Goal: Task Accomplishment & Management: Manage account settings

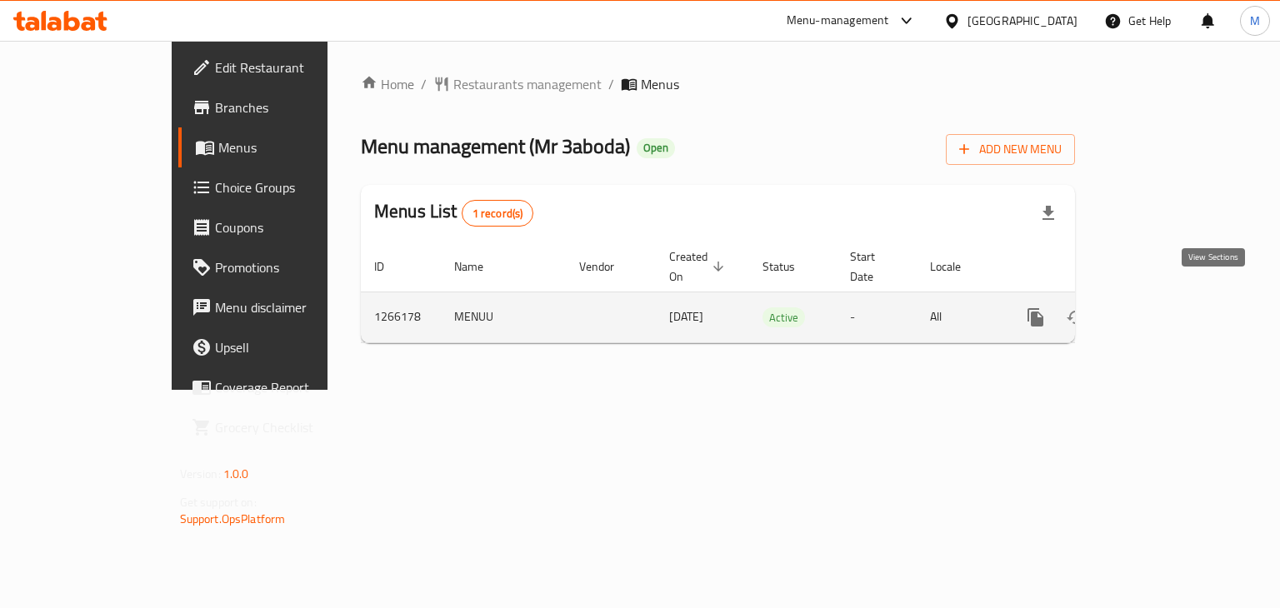
click at [1176, 298] on link "enhanced table" at bounding box center [1156, 317] width 40 height 40
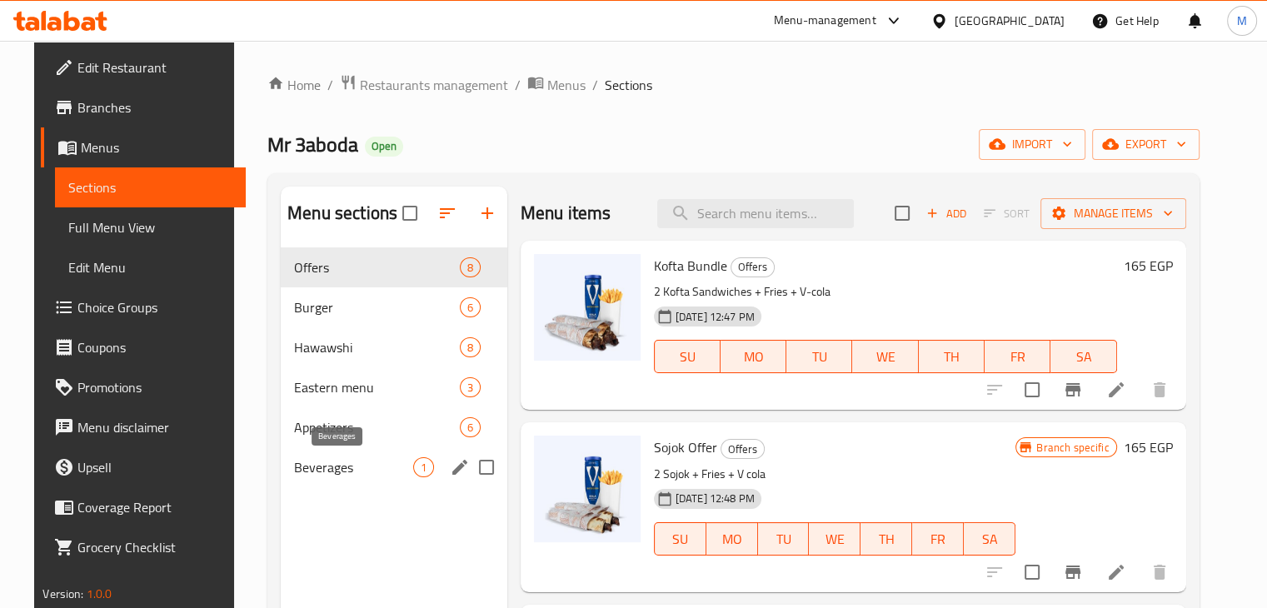
click at [337, 466] on span "Beverages" at bounding box center [353, 467] width 118 height 20
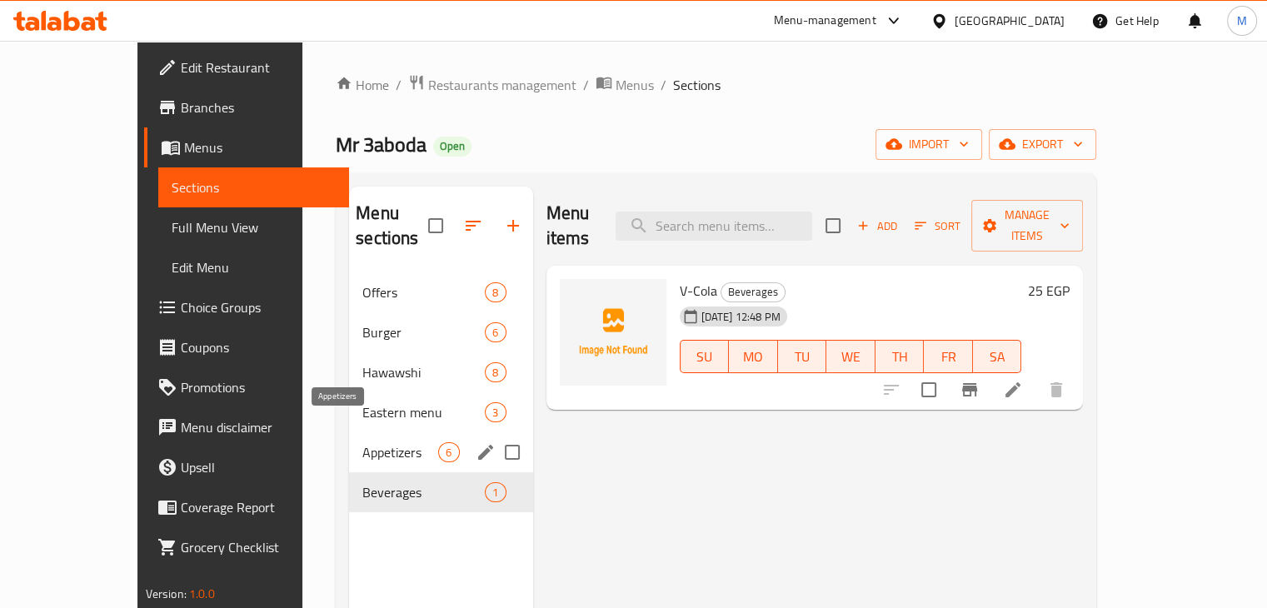
click at [368, 442] on span "Appetizers" at bounding box center [400, 452] width 76 height 20
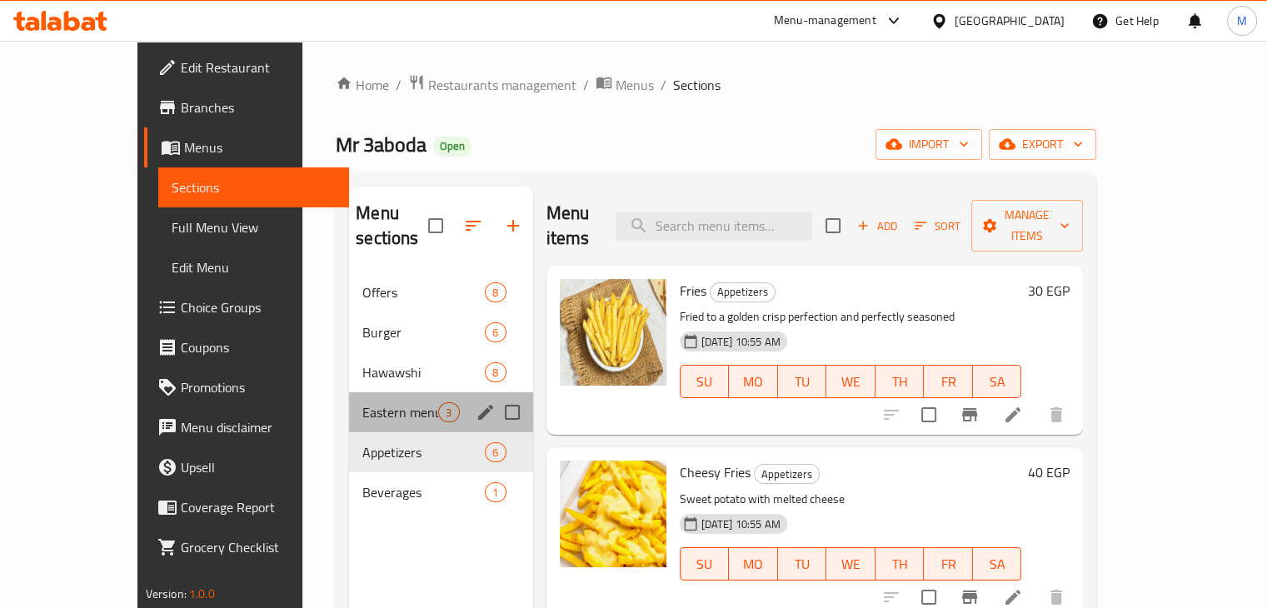
click at [355, 392] on div "Eastern menu 3" at bounding box center [440, 412] width 183 height 40
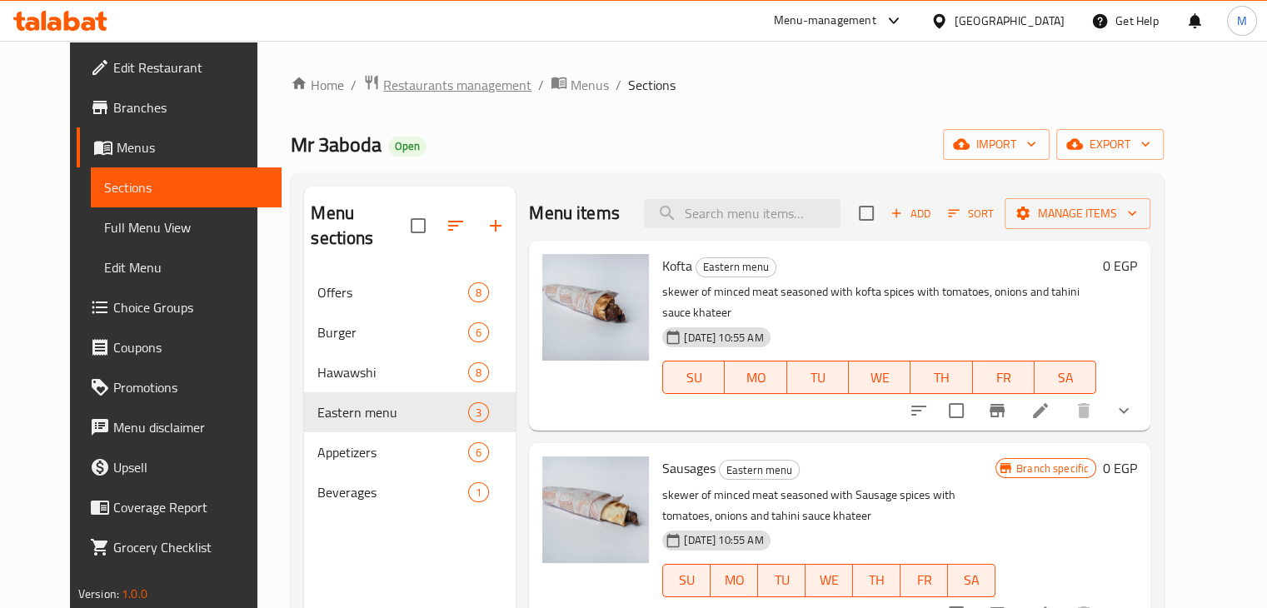
click at [438, 87] on span "Restaurants management" at bounding box center [457, 85] width 148 height 20
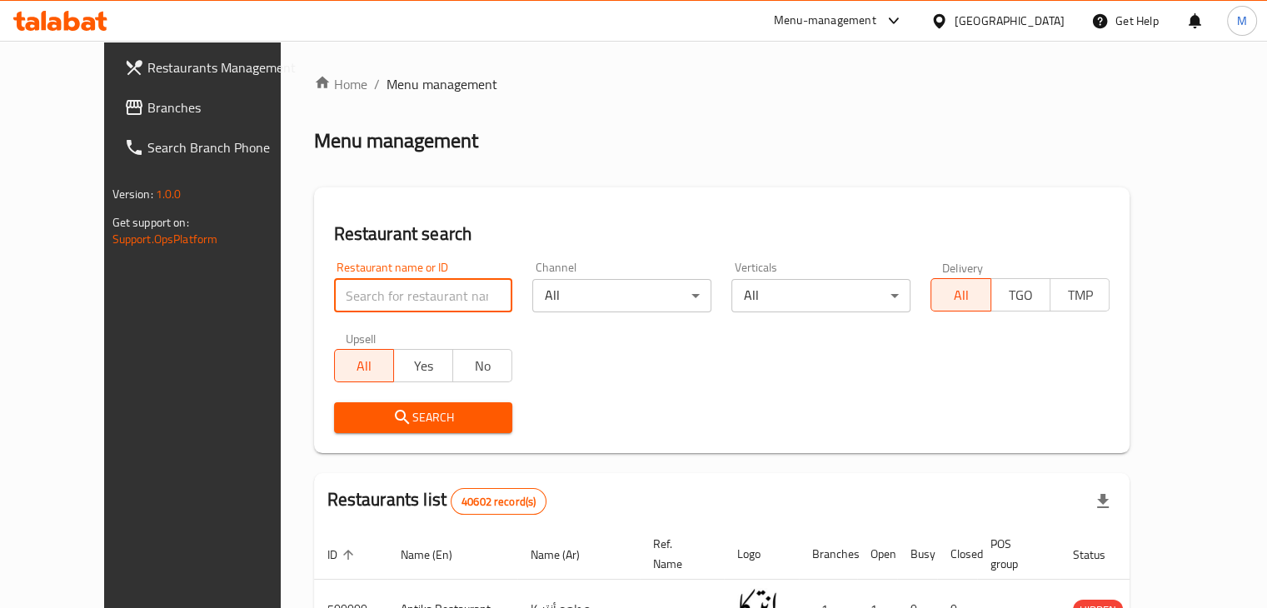
click at [390, 292] on input "search" at bounding box center [423, 295] width 179 height 33
type input "[PERSON_NAME]"
click button "Search" at bounding box center [423, 417] width 179 height 31
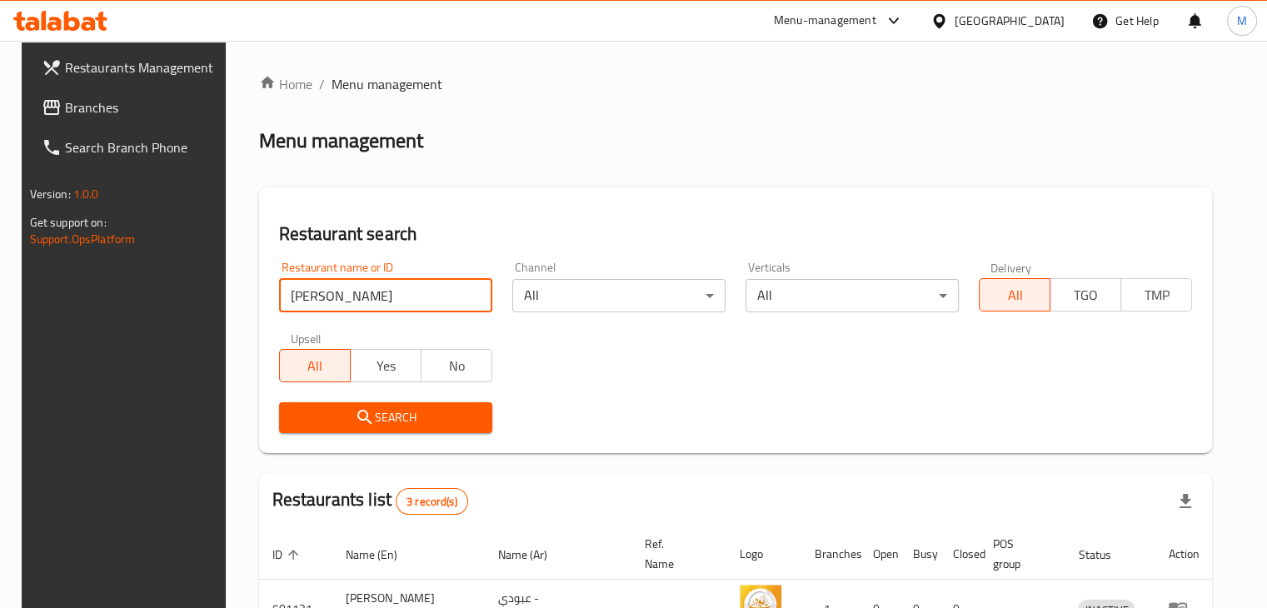
scroll to position [237, 0]
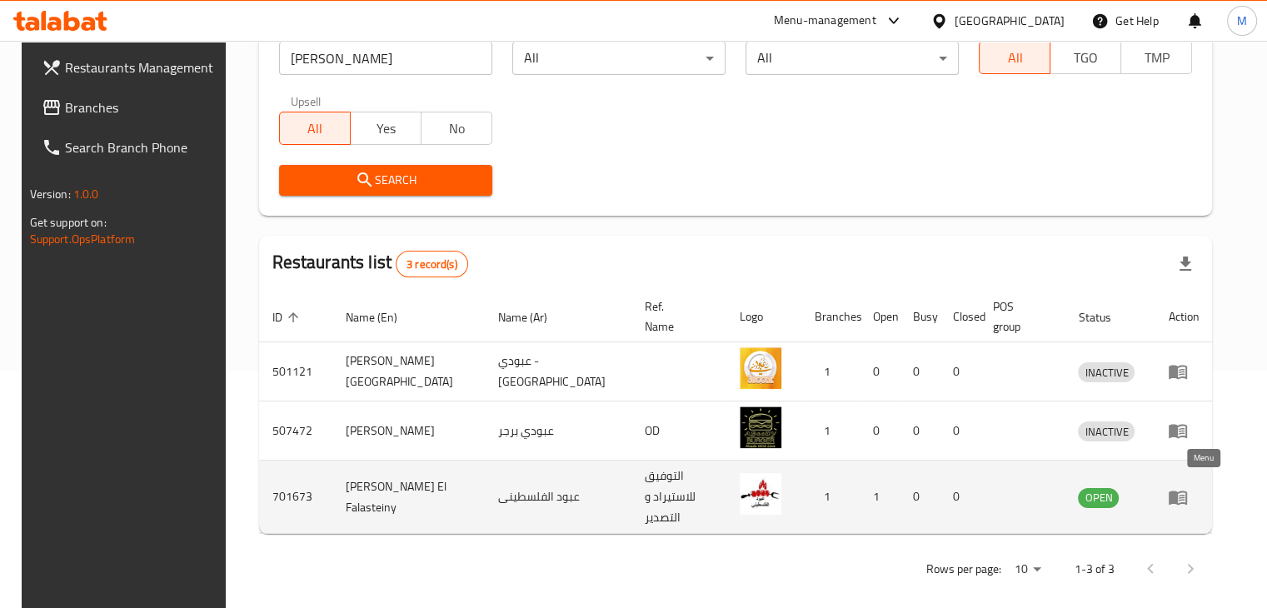
click at [1199, 497] on link "enhanced table" at bounding box center [1183, 497] width 31 height 20
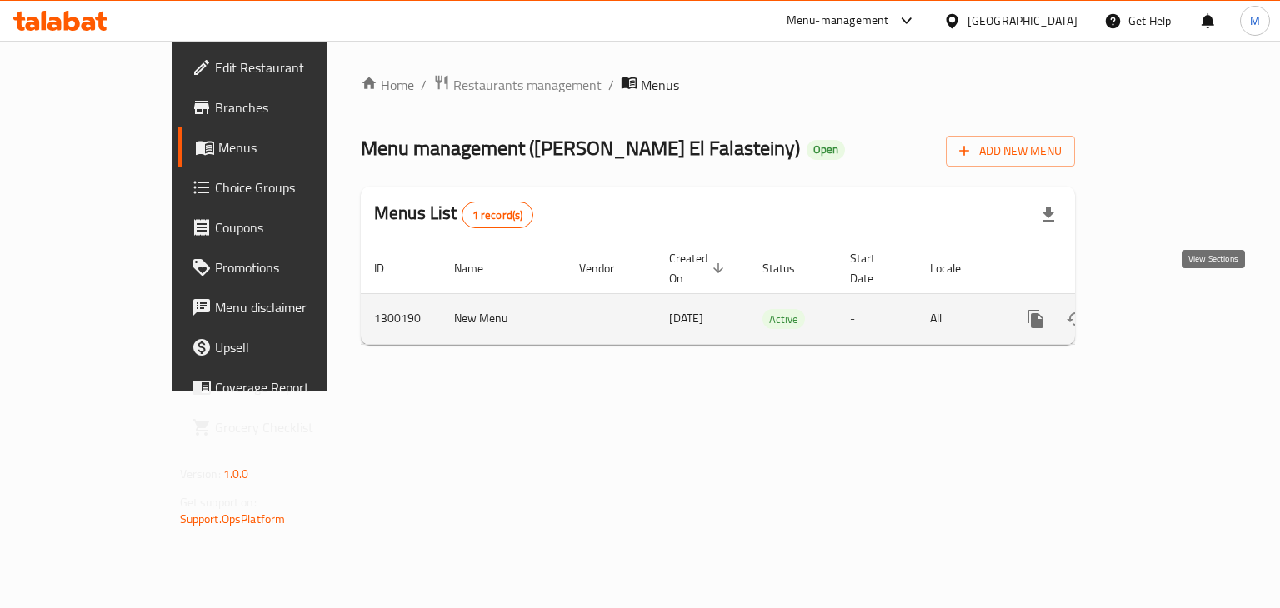
click at [1166, 309] on icon "enhanced table" at bounding box center [1156, 319] width 20 height 20
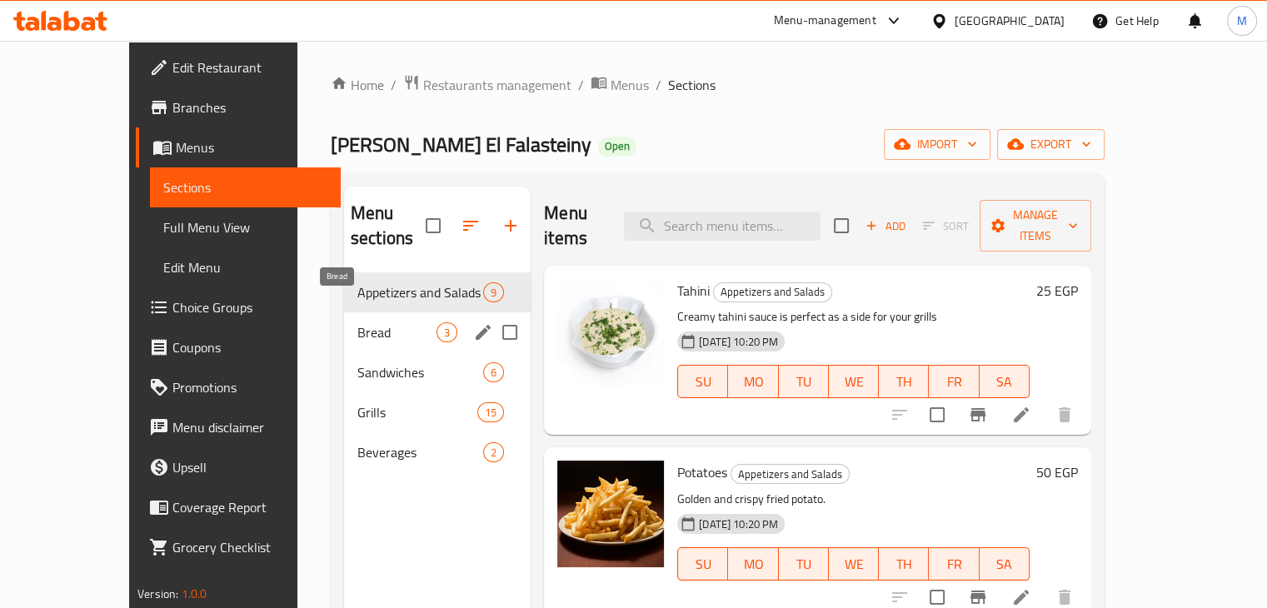
click at [357, 322] on span "Bread" at bounding box center [396, 332] width 79 height 20
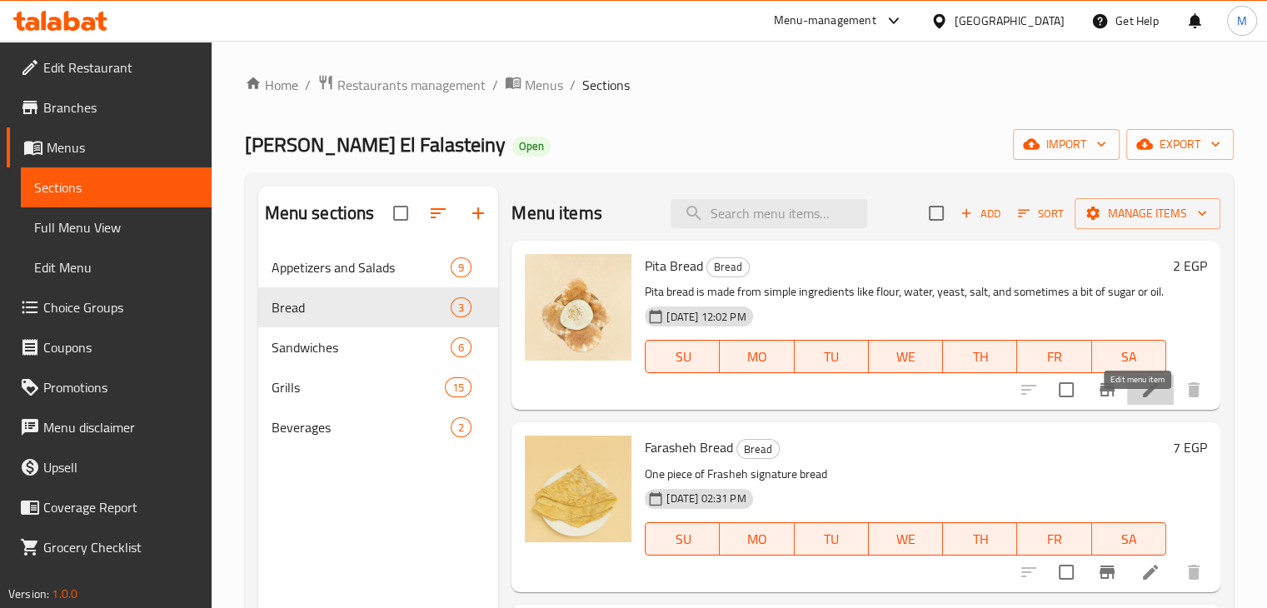
click at [1143, 397] on icon at bounding box center [1150, 389] width 15 height 15
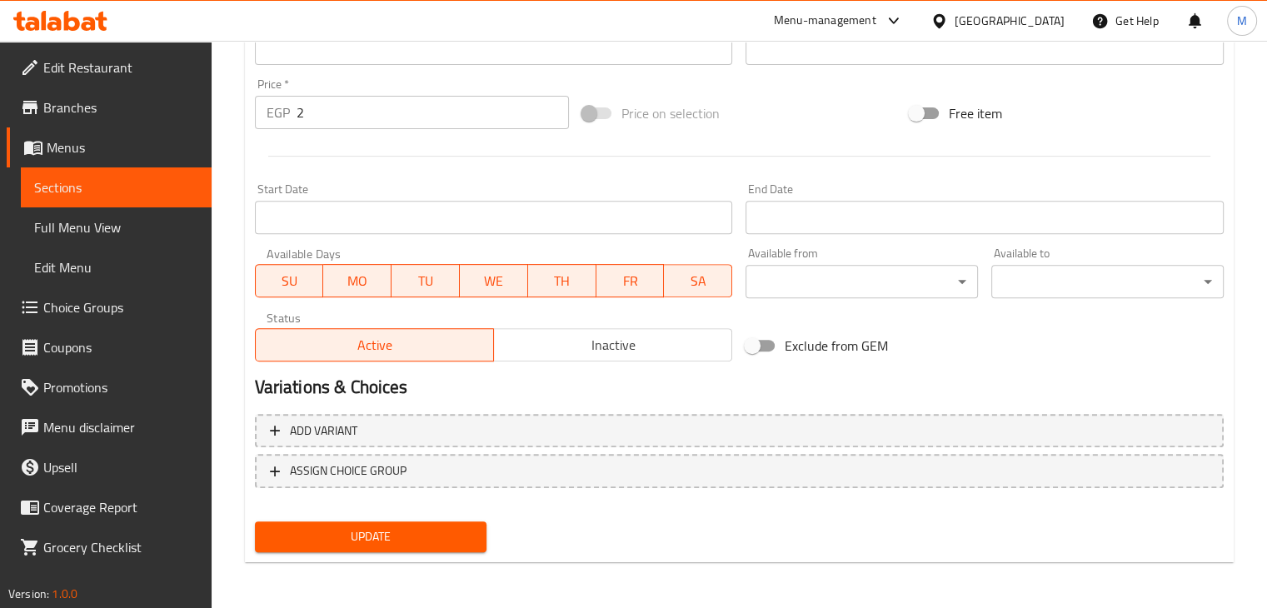
scroll to position [481, 0]
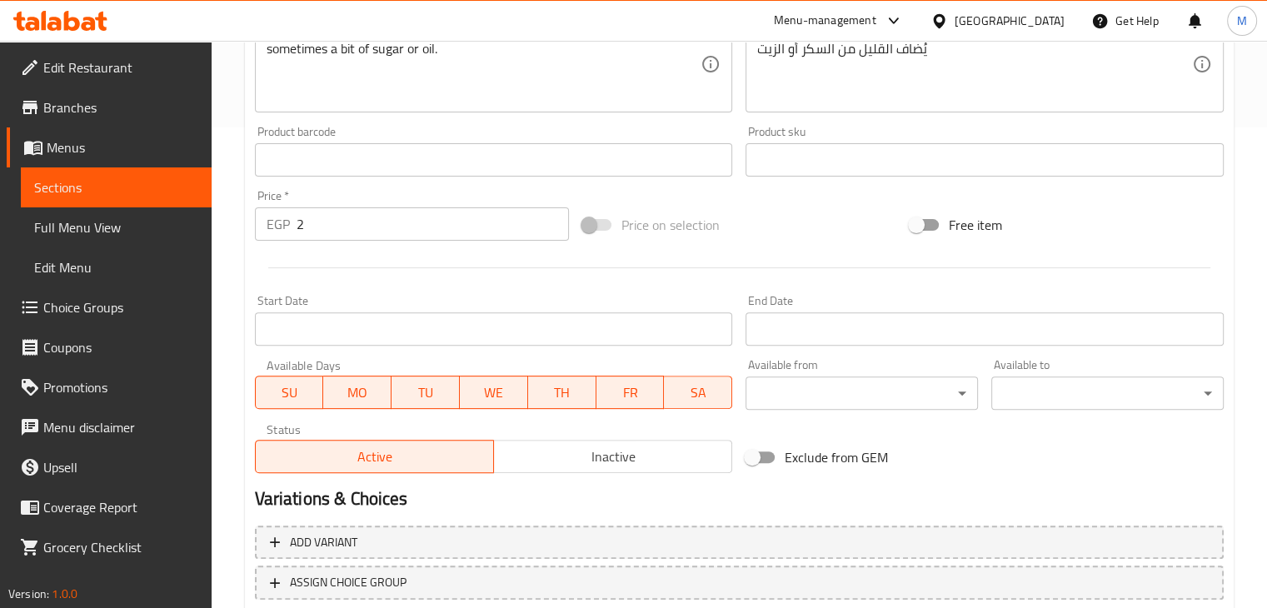
click at [117, 310] on span "Choice Groups" at bounding box center [120, 307] width 155 height 20
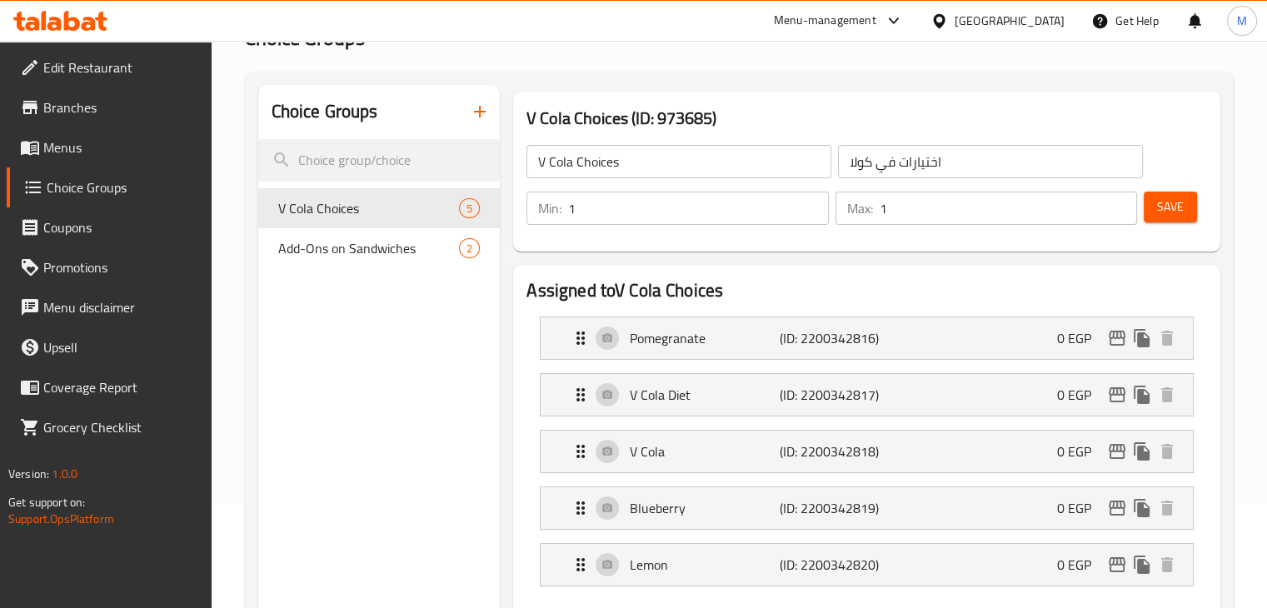
scroll to position [103, 0]
click at [477, 121] on icon "button" at bounding box center [480, 112] width 20 height 20
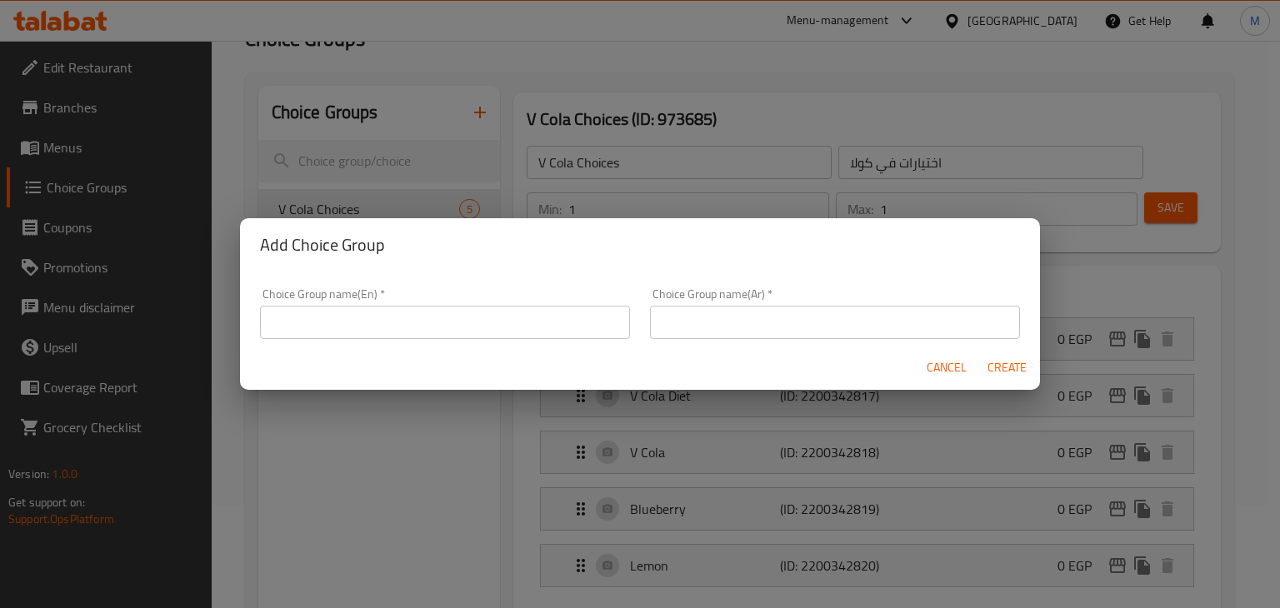
click at [377, 297] on div "Choice Group name(En)   * Choice Group name(En) *" at bounding box center [445, 313] width 370 height 51
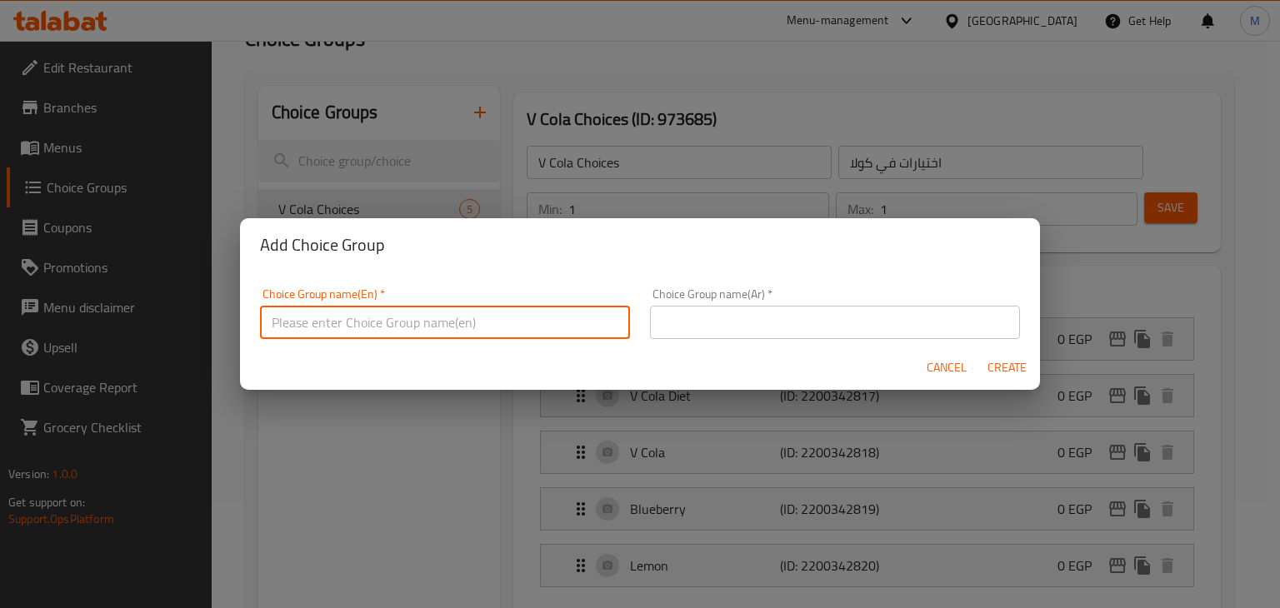
click at [392, 313] on input "text" at bounding box center [445, 322] width 370 height 33
type input "Bread Quantity"
click at [746, 324] on input "text" at bounding box center [835, 322] width 370 height 33
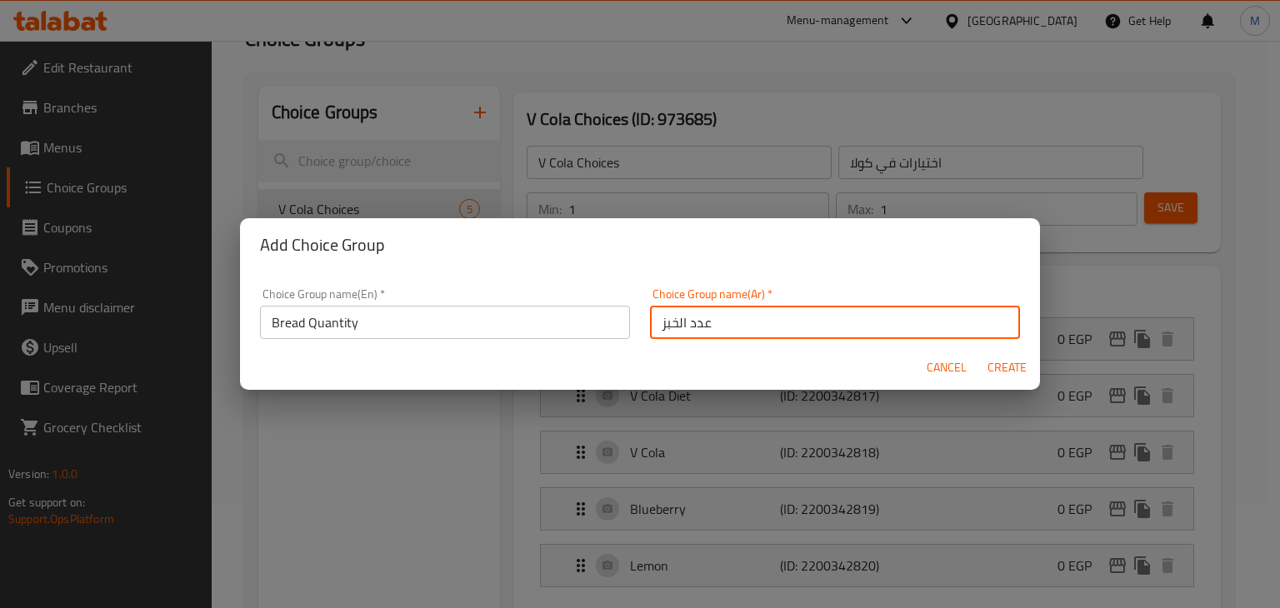
type input "عدد الخبز"
click at [1000, 367] on span "Create" at bounding box center [1006, 367] width 40 height 21
type input "Bread Quantity"
type input "عدد الخبز"
type input "0"
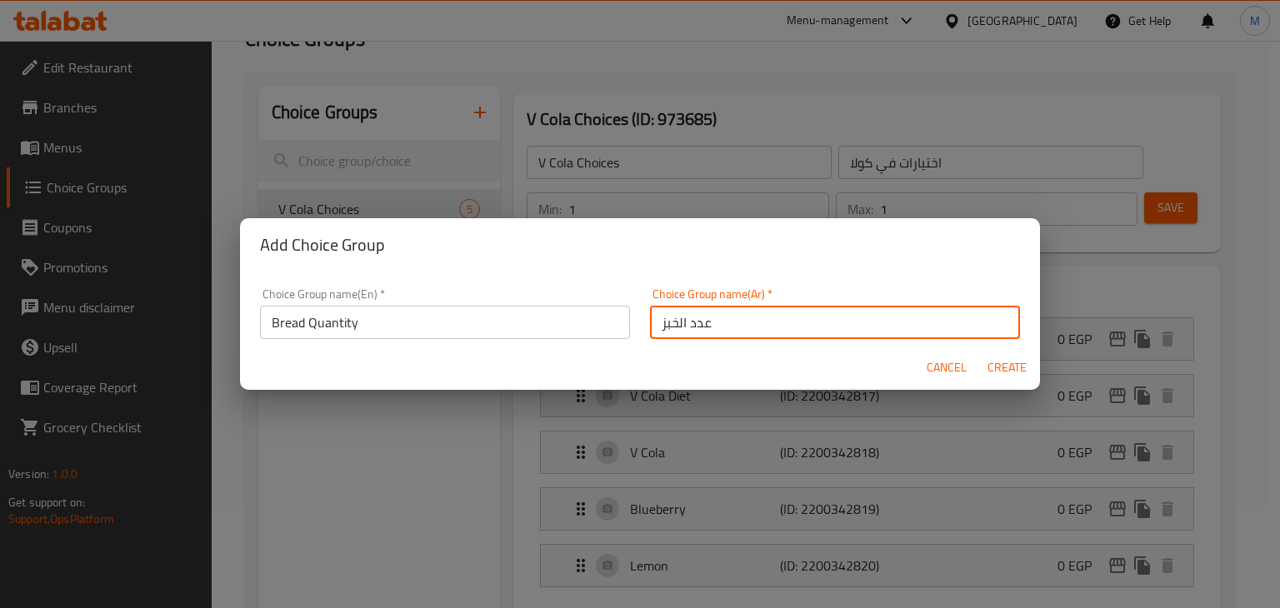
type input "0"
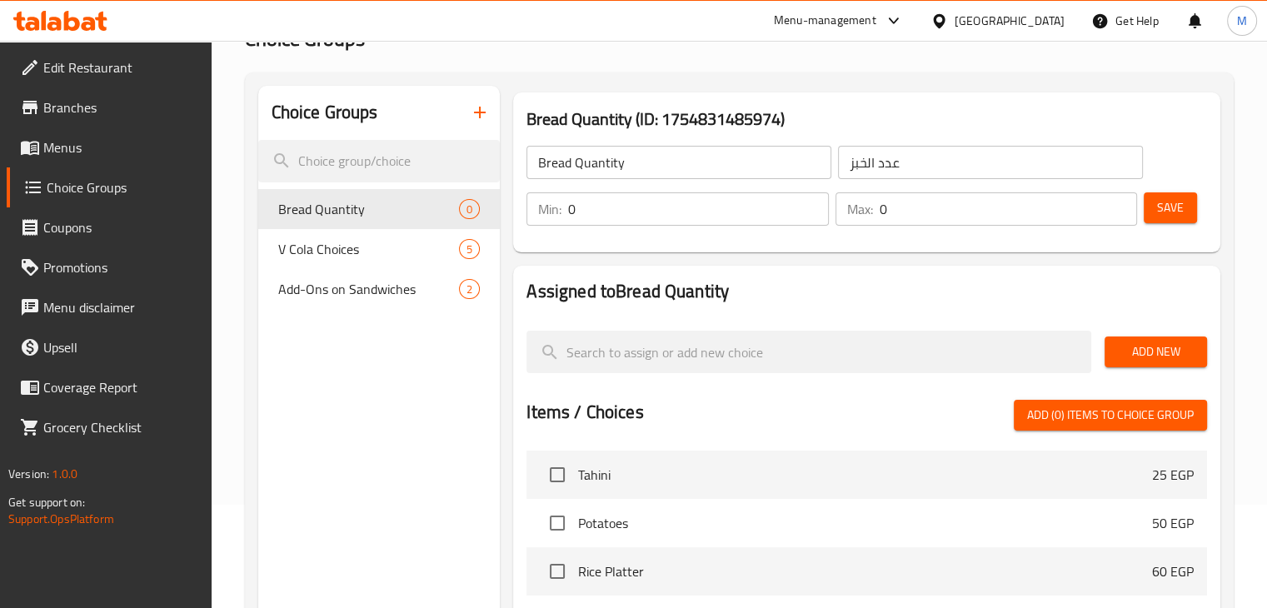
click at [916, 212] on input "0" at bounding box center [1008, 208] width 257 height 33
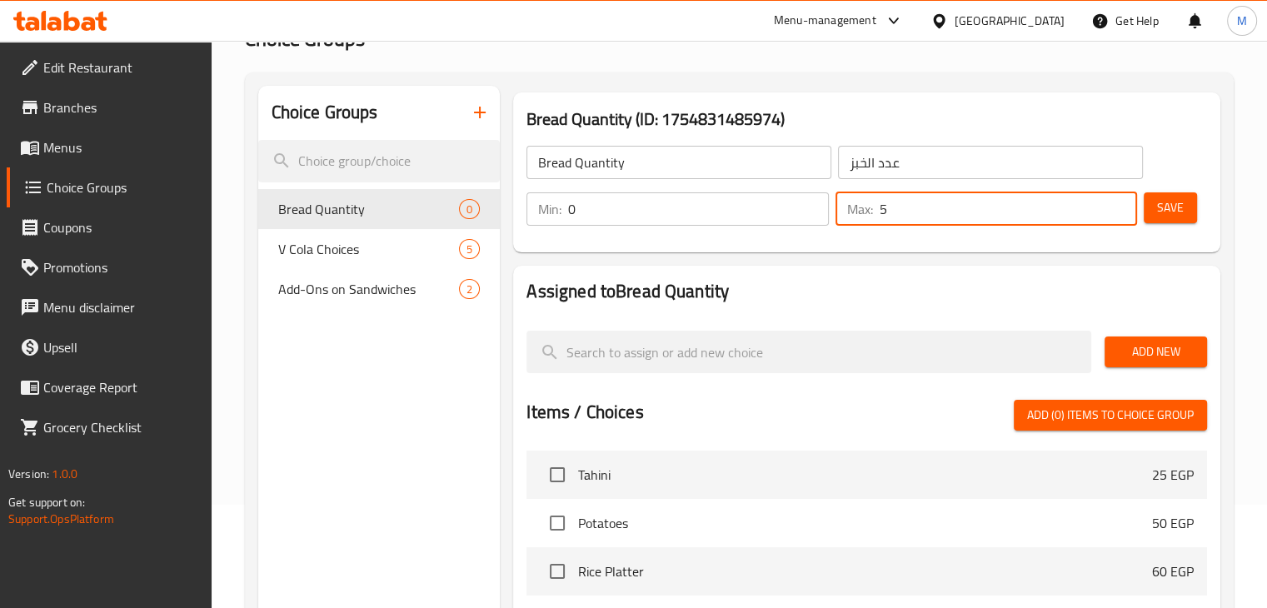
type input "5"
click at [678, 217] on input "0" at bounding box center [698, 208] width 260 height 33
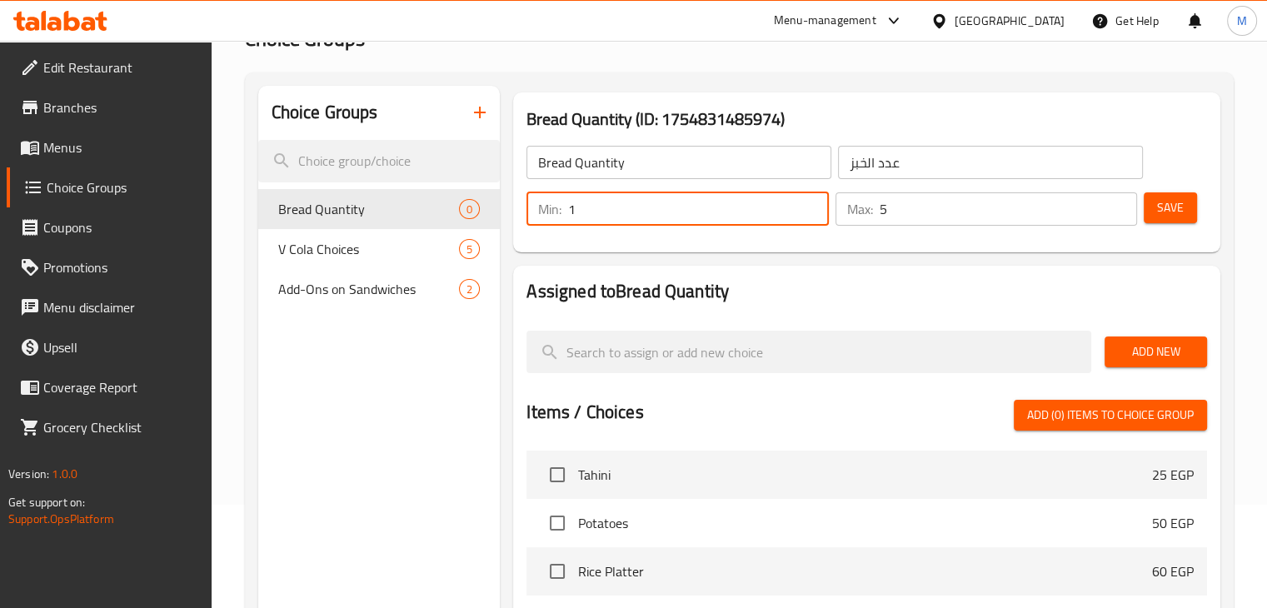
type input "1"
click at [1174, 207] on span "Save" at bounding box center [1170, 207] width 27 height 21
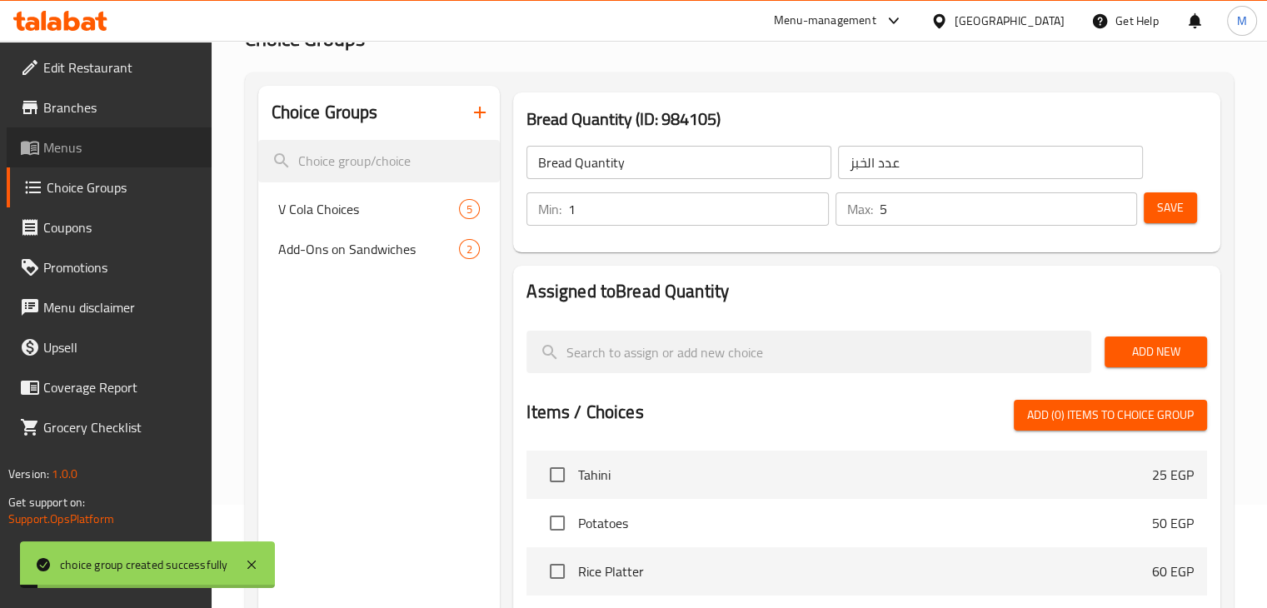
click at [67, 137] on span "Menus" at bounding box center [120, 147] width 155 height 20
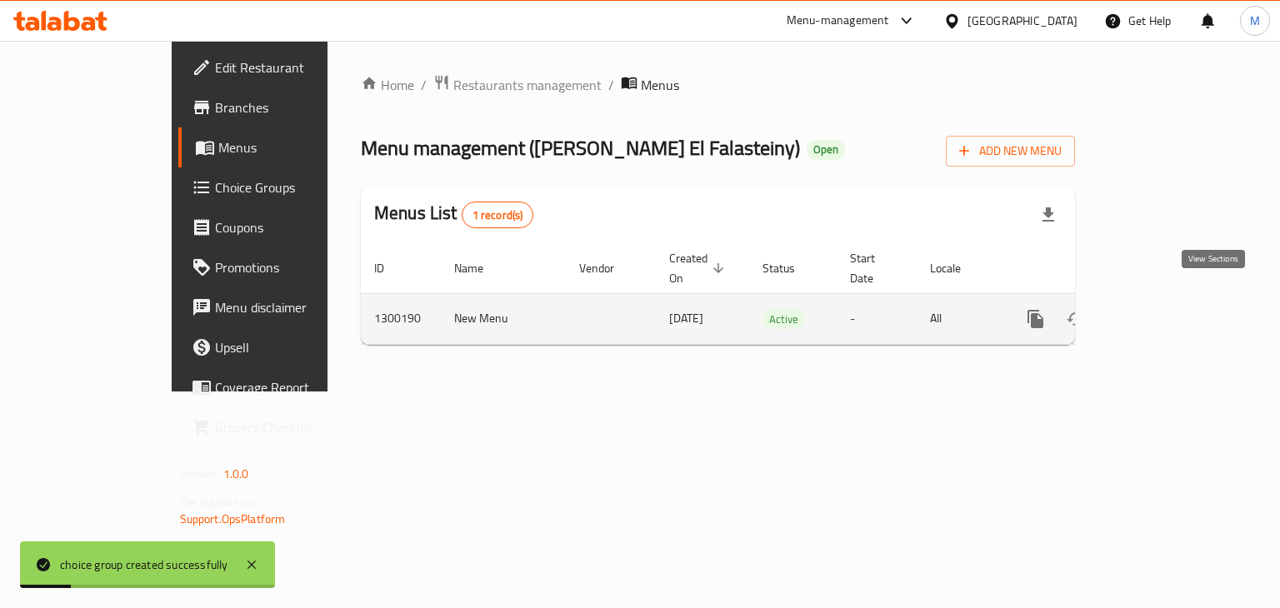
click at [1176, 299] on link "enhanced table" at bounding box center [1156, 319] width 40 height 40
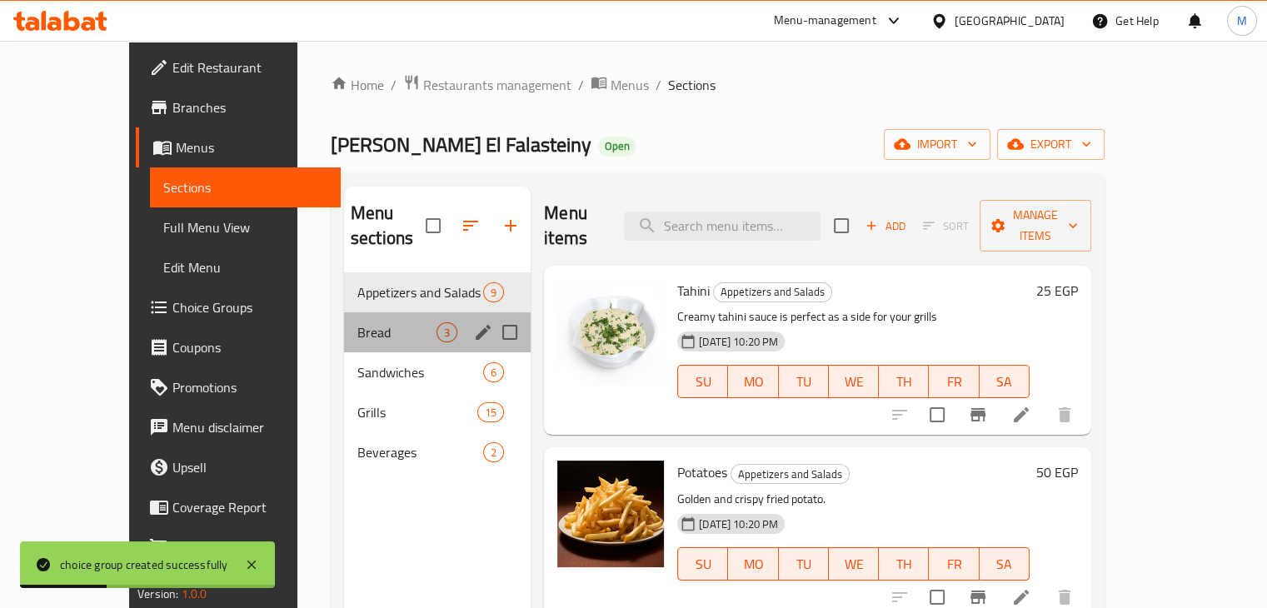
click at [360, 323] on div "Bread 3" at bounding box center [437, 332] width 187 height 40
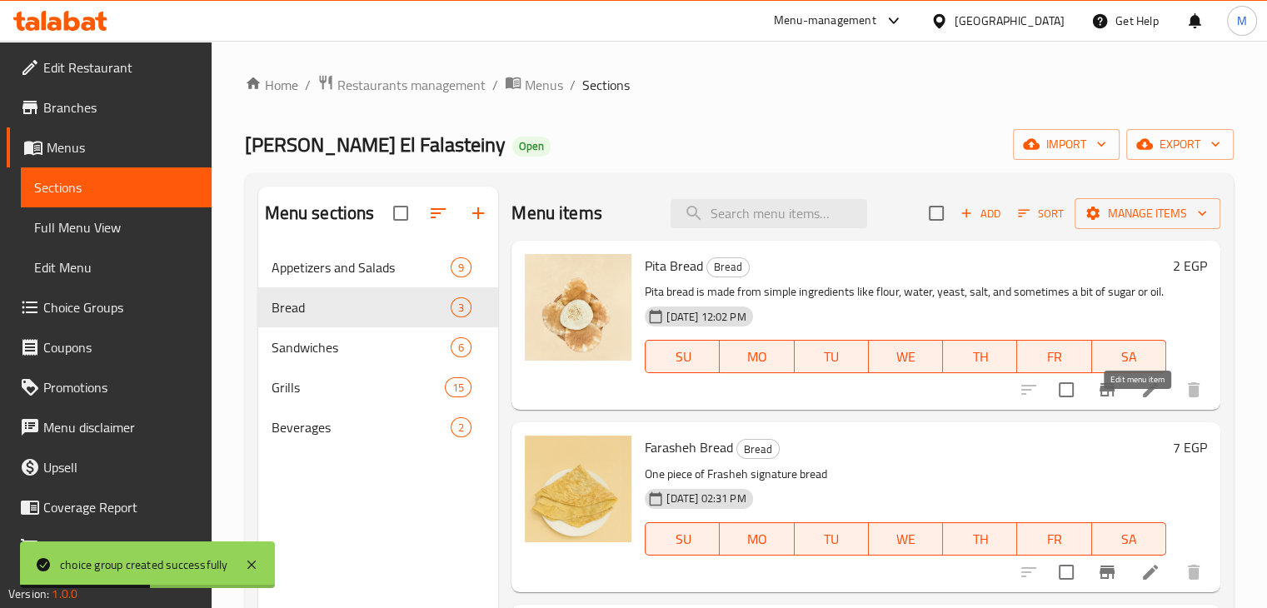
click at [1143, 397] on icon at bounding box center [1150, 389] width 15 height 15
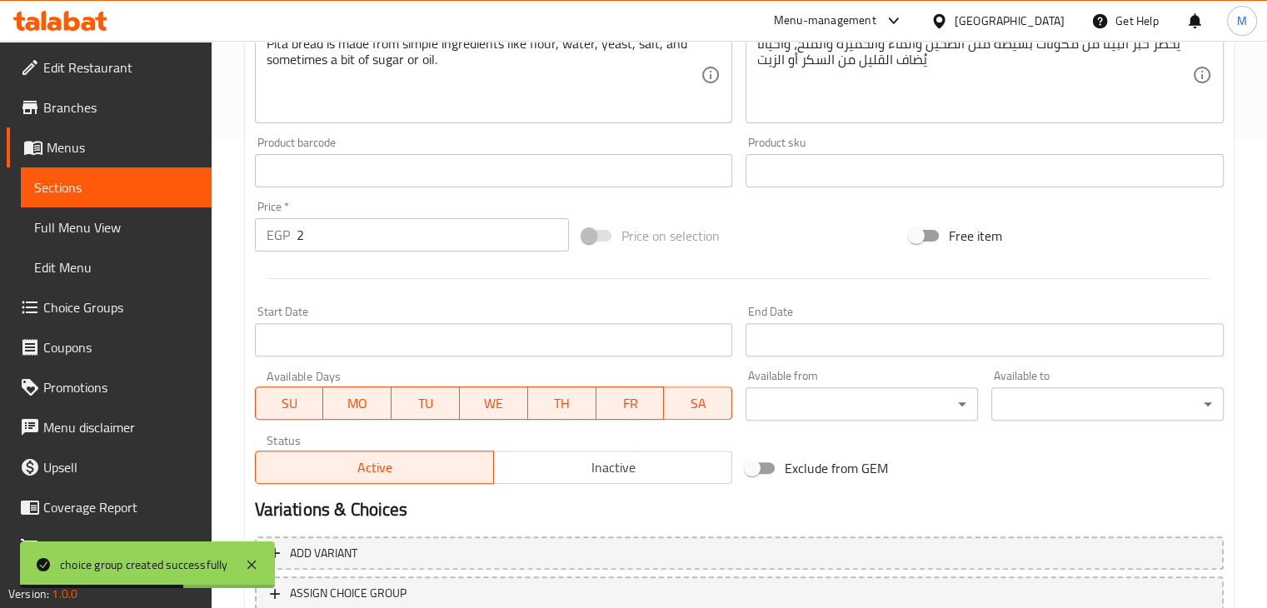
scroll to position [592, 0]
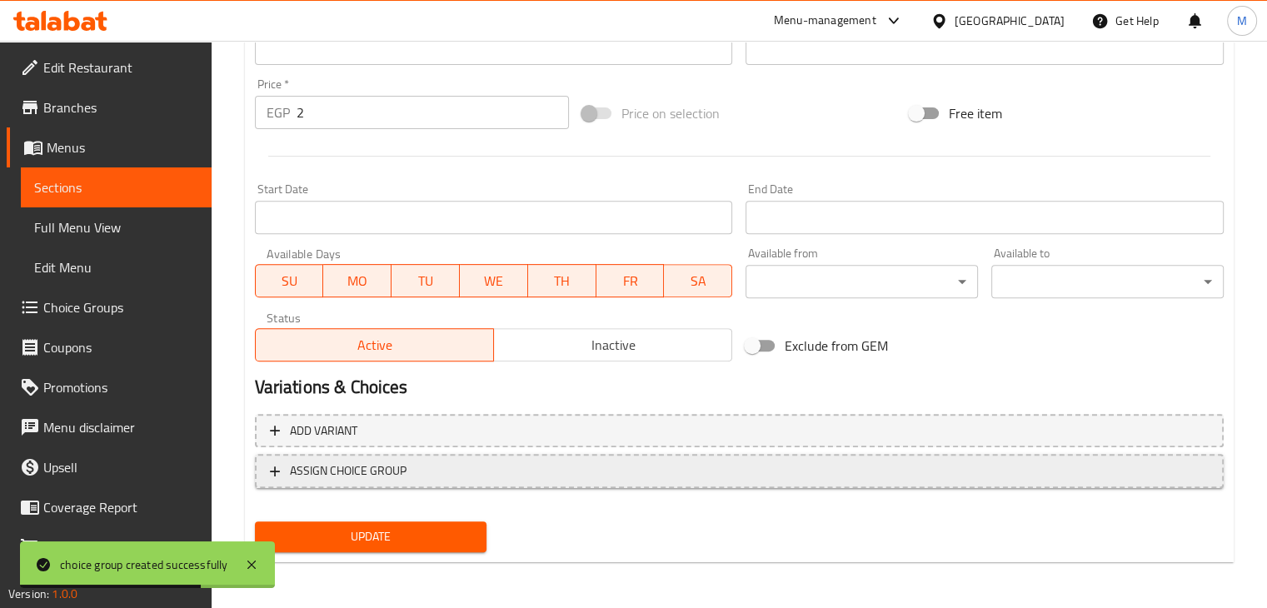
click at [440, 464] on span "ASSIGN CHOICE GROUP" at bounding box center [739, 471] width 939 height 21
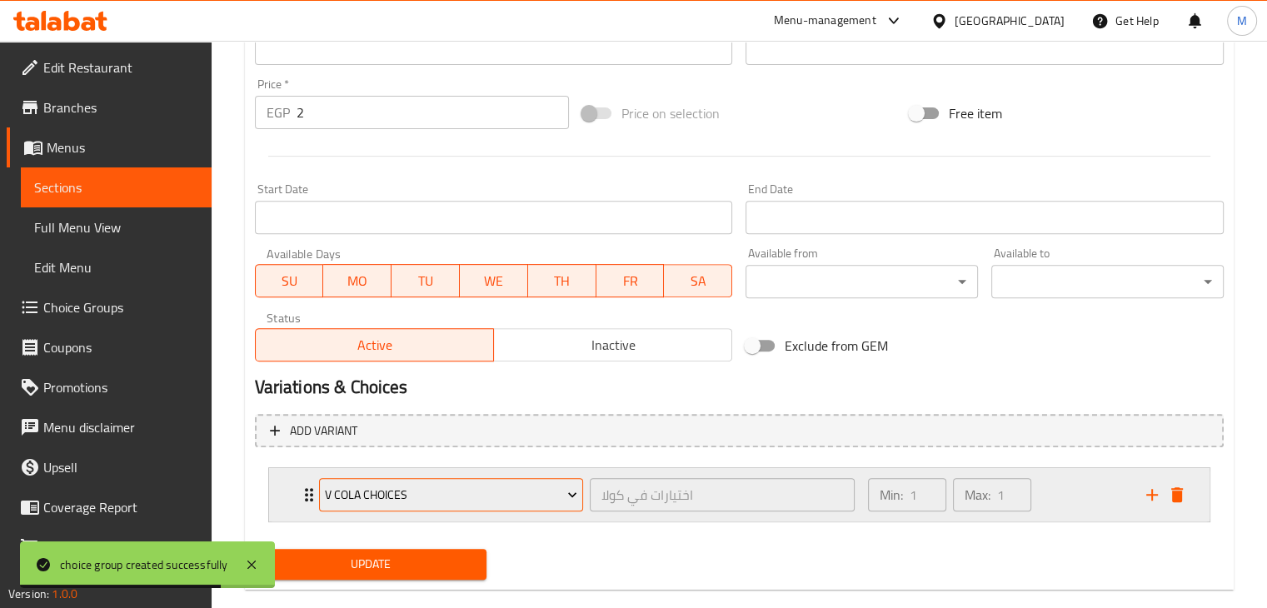
click at [485, 498] on span "V Cola Choices" at bounding box center [451, 495] width 252 height 21
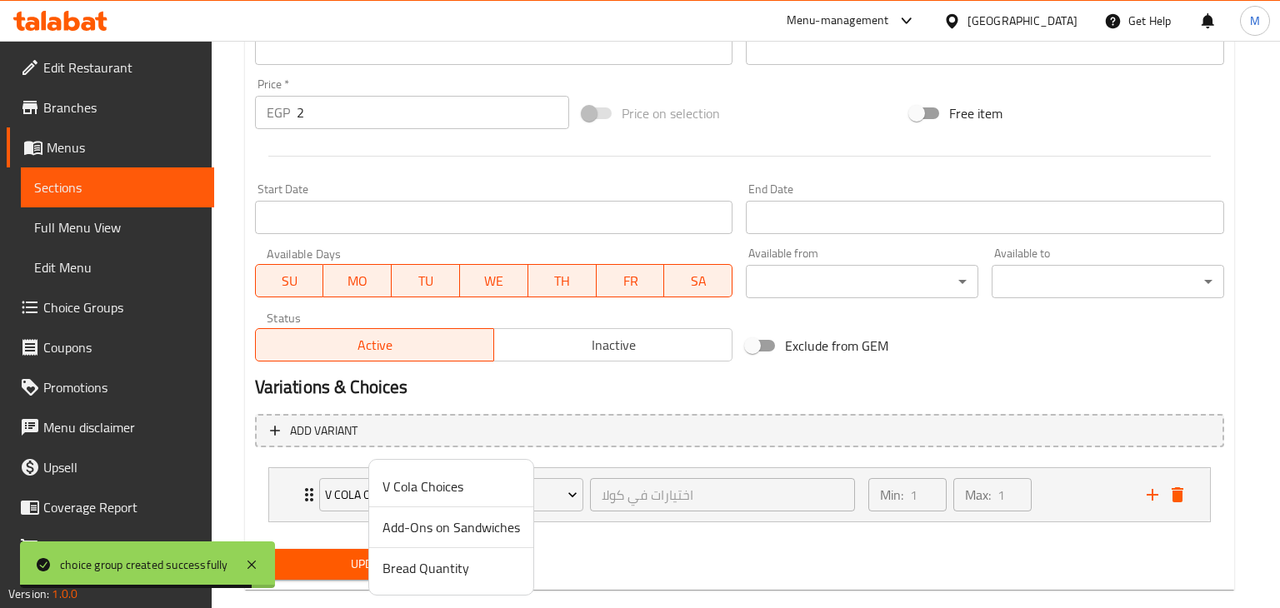
click at [427, 571] on span "Bread Quantity" at bounding box center [450, 568] width 137 height 20
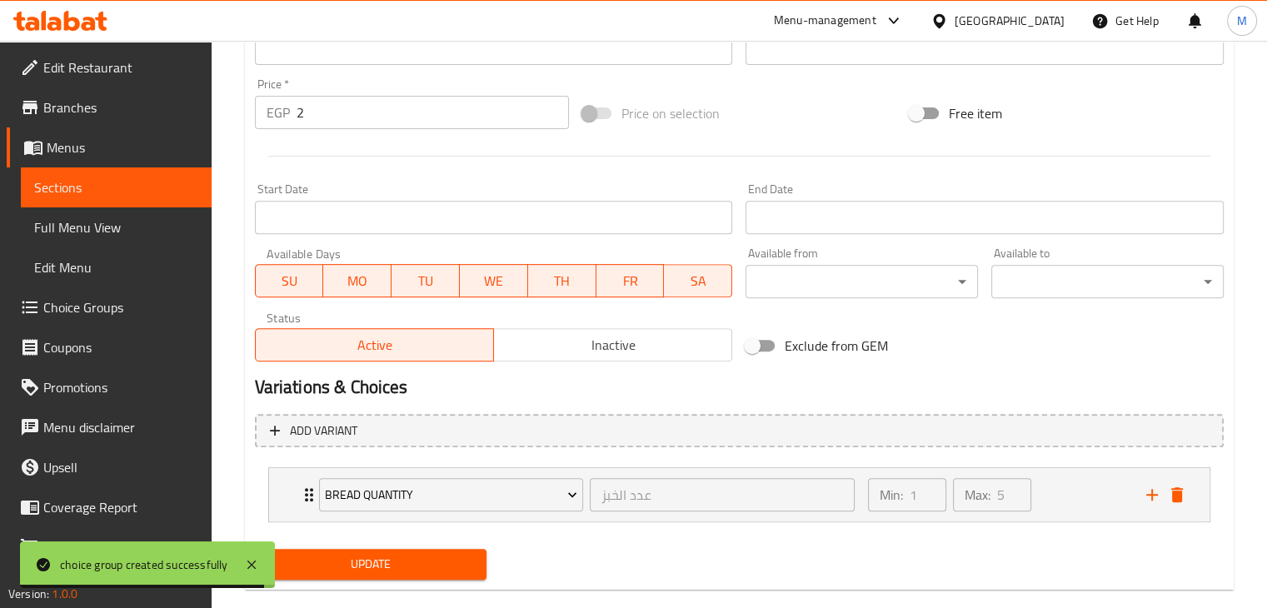
click at [385, 564] on span "Update" at bounding box center [371, 564] width 206 height 21
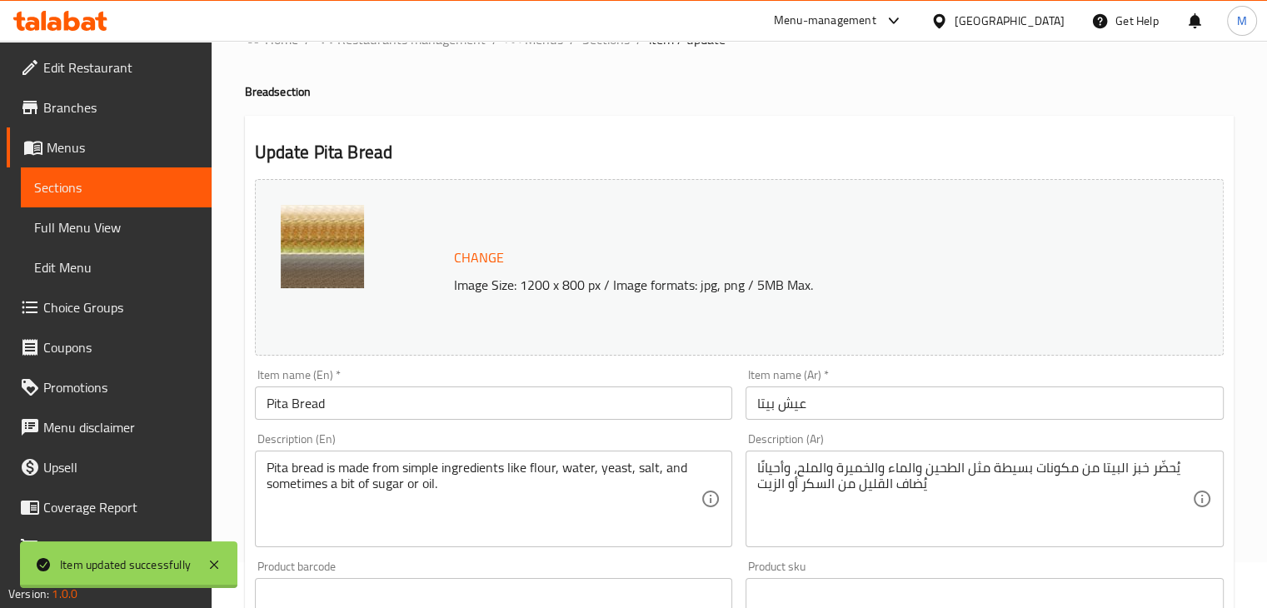
scroll to position [0, 0]
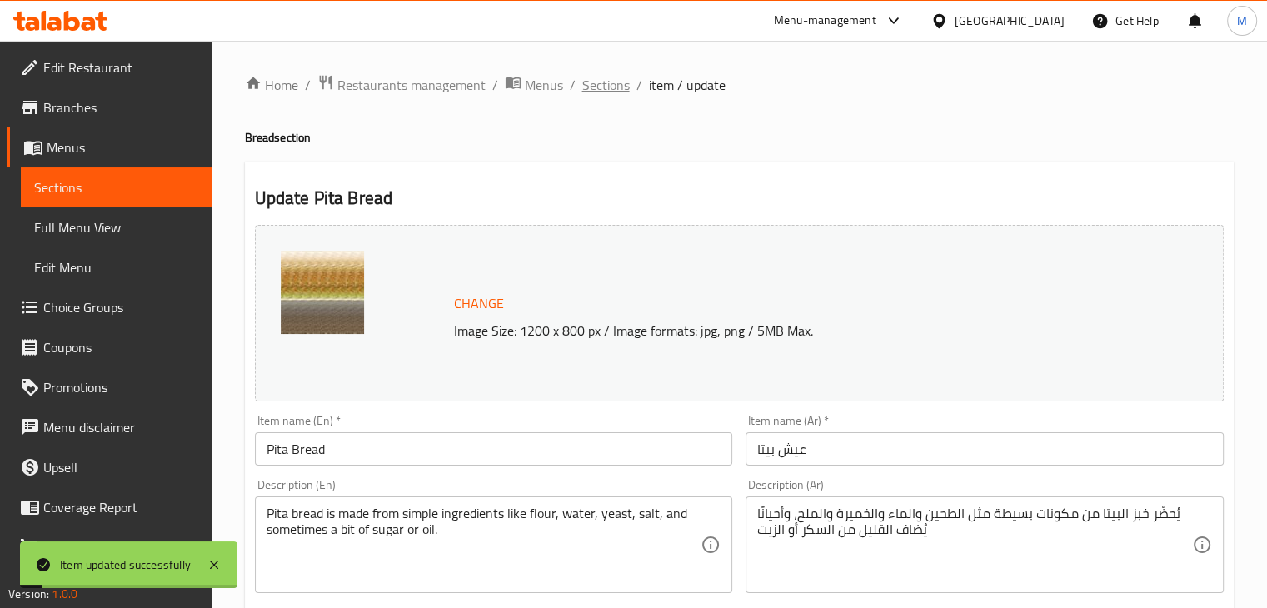
click at [603, 81] on span "Sections" at bounding box center [605, 85] width 47 height 20
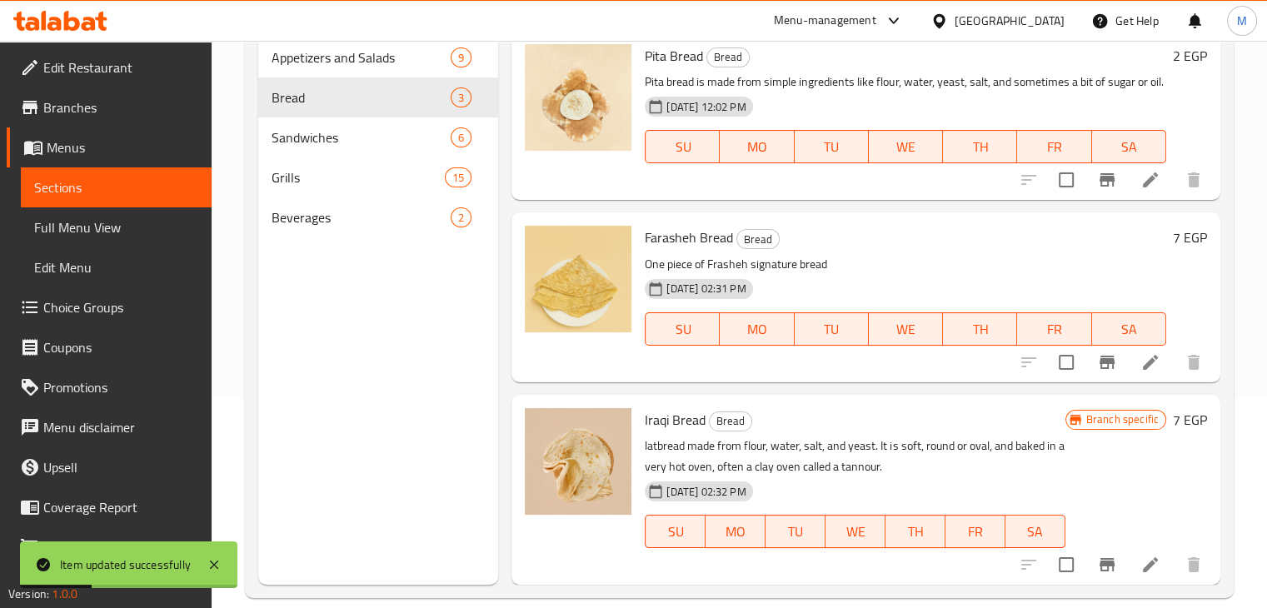
scroll to position [216, 0]
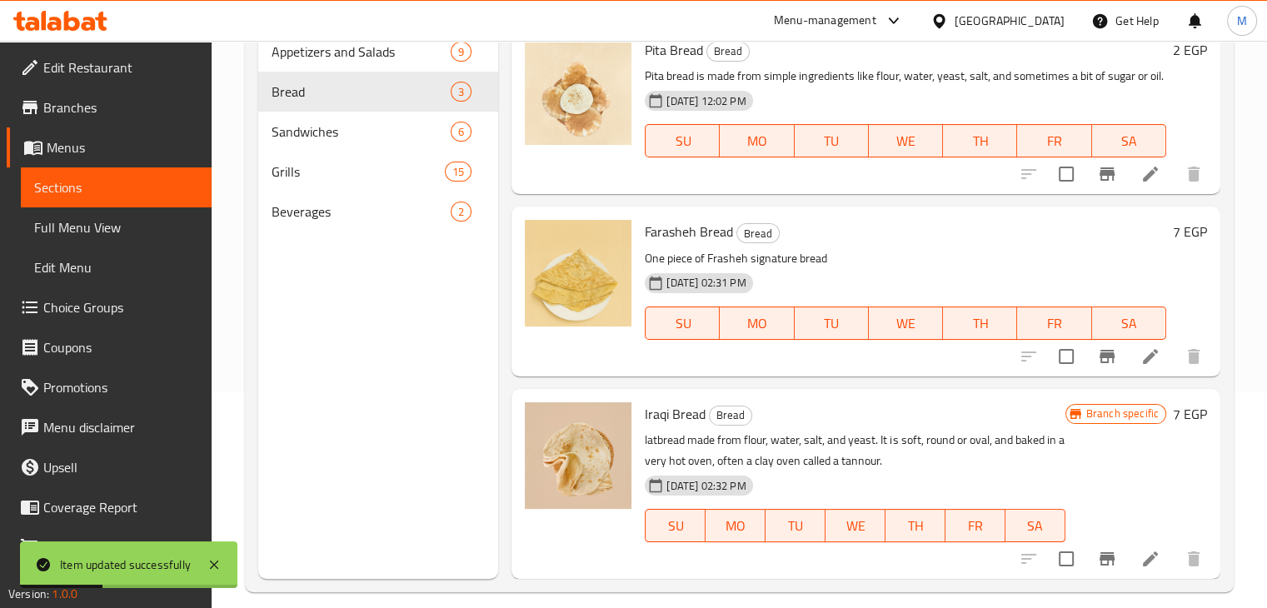
click at [1143, 364] on icon at bounding box center [1151, 357] width 20 height 20
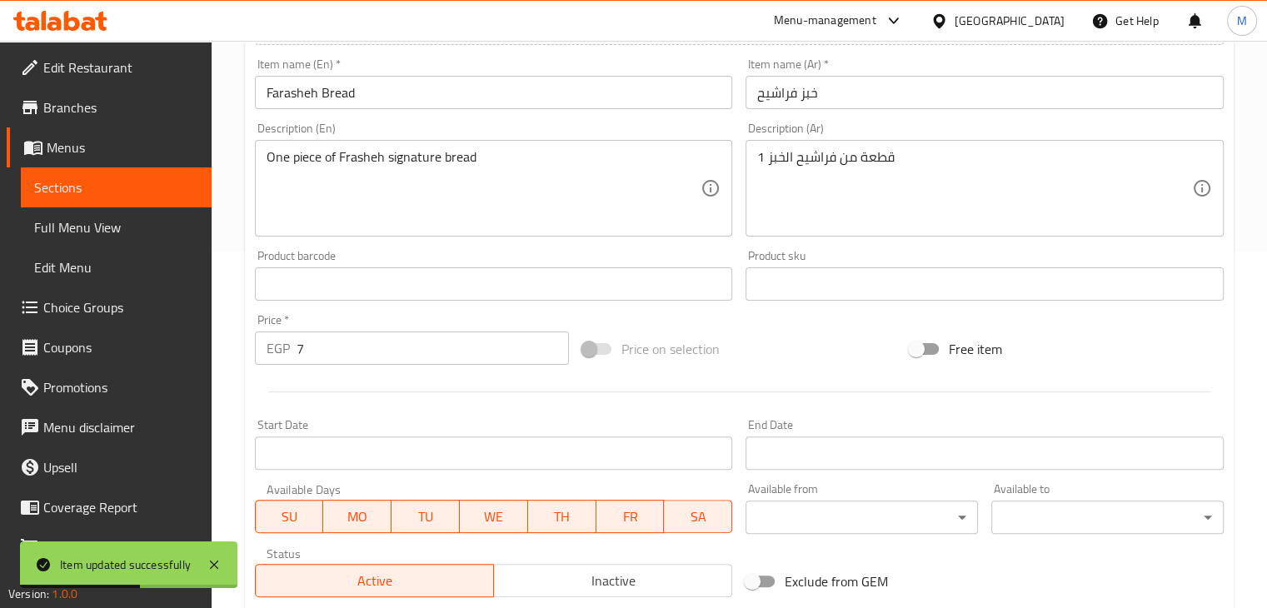
scroll to position [592, 0]
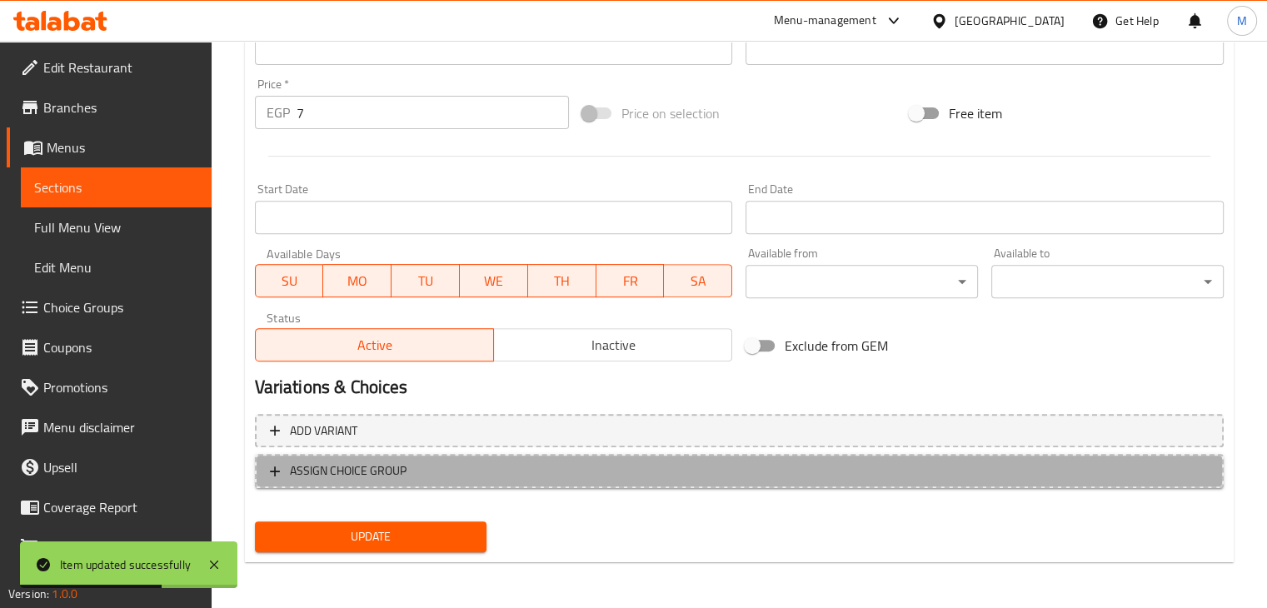
click at [445, 483] on button "ASSIGN CHOICE GROUP" at bounding box center [739, 471] width 969 height 34
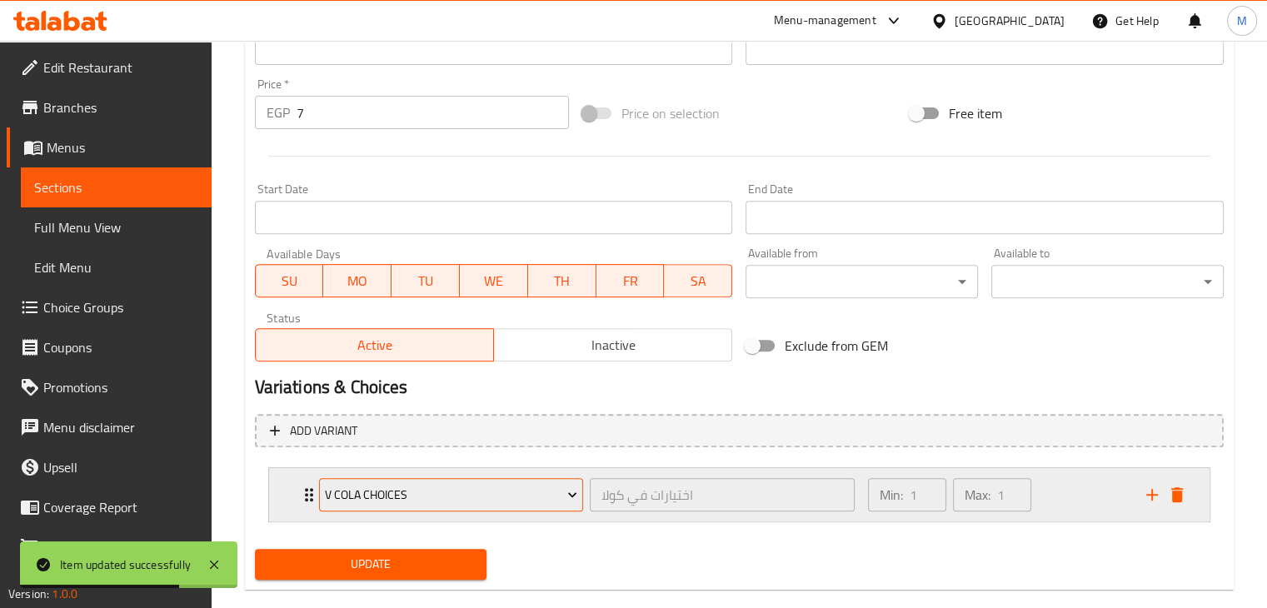
click at [527, 503] on span "V Cola Choices" at bounding box center [451, 495] width 252 height 21
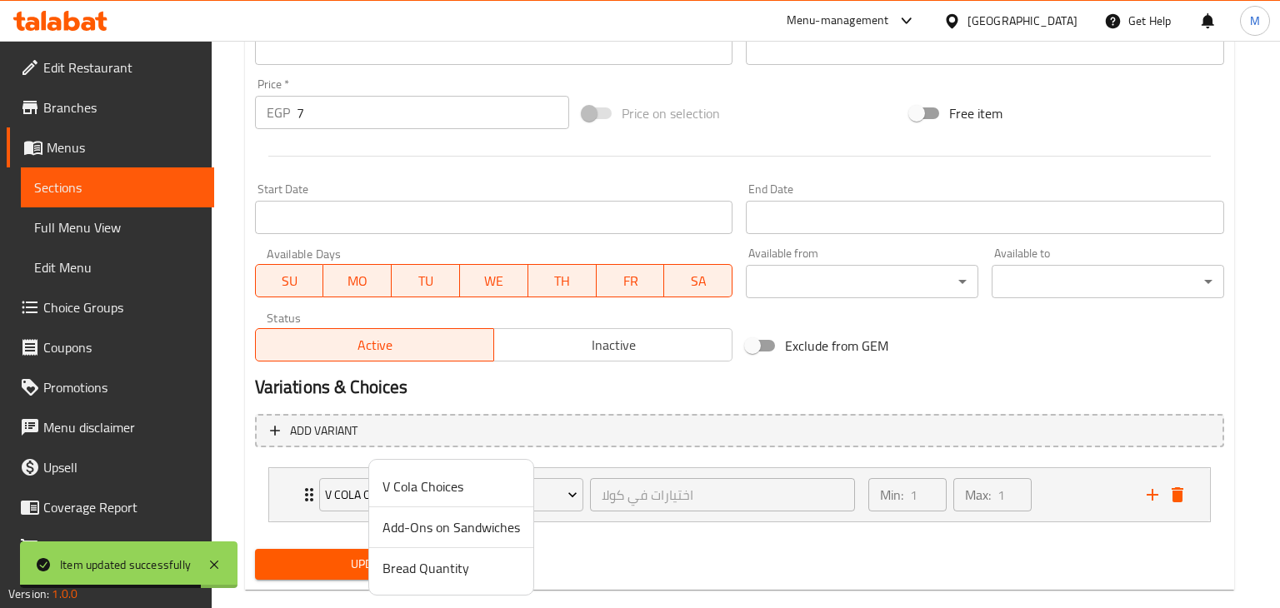
click at [442, 566] on span "Bread Quantity" at bounding box center [450, 568] width 137 height 20
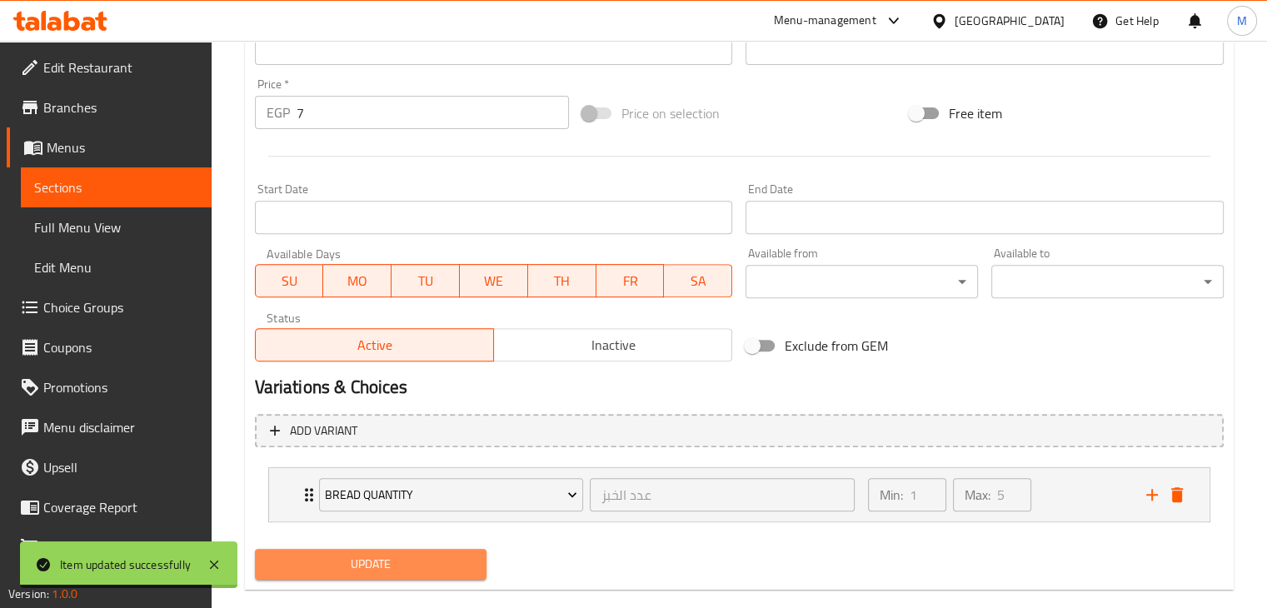
click at [369, 567] on span "Update" at bounding box center [371, 564] width 206 height 21
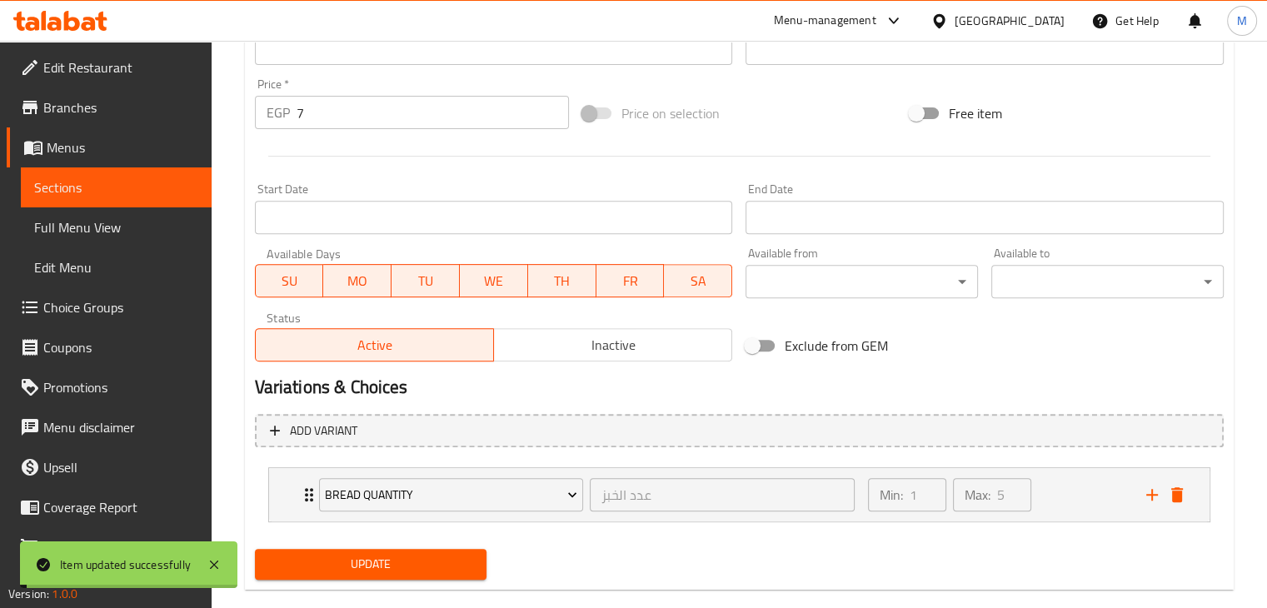
scroll to position [0, 0]
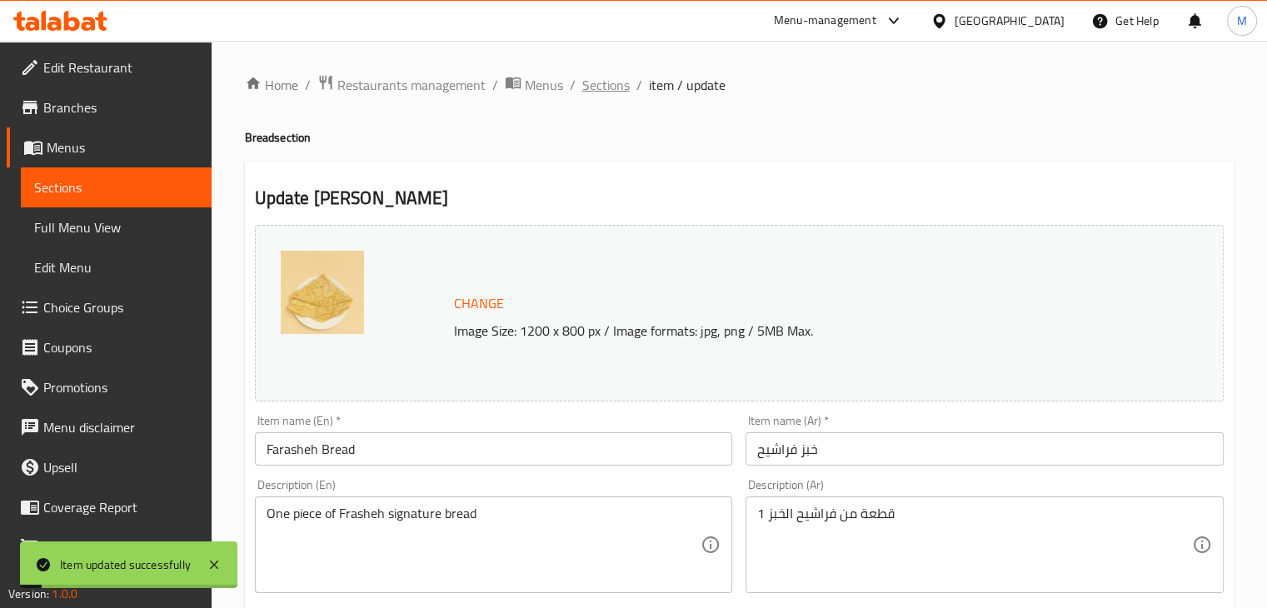
click at [612, 85] on span "Sections" at bounding box center [605, 85] width 47 height 20
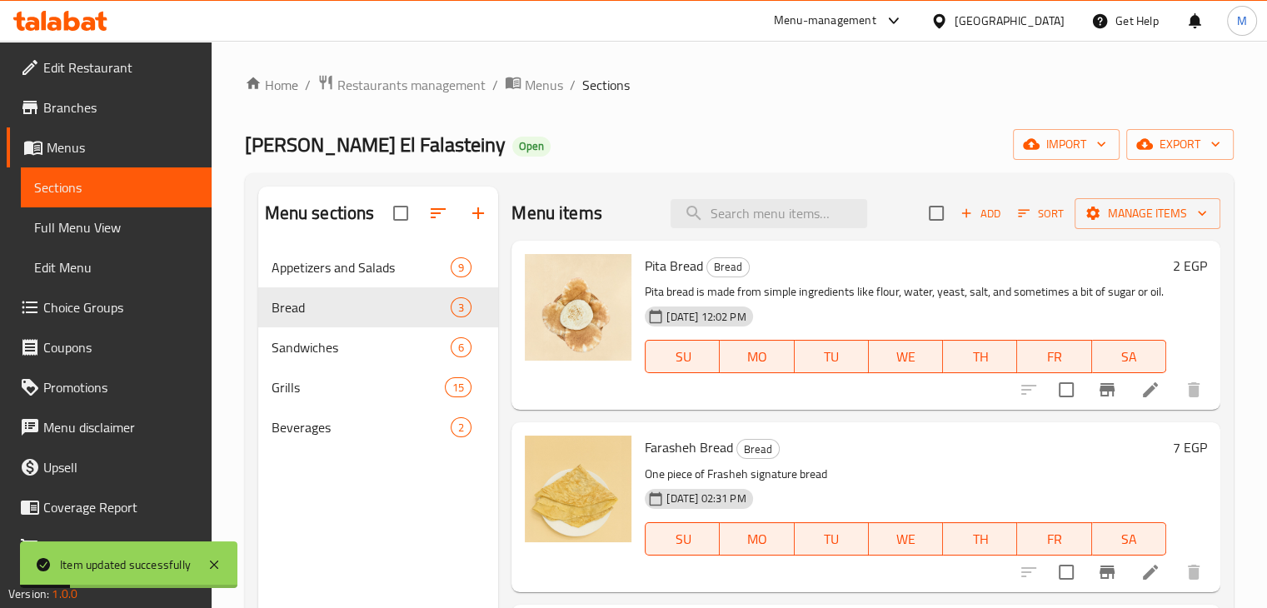
scroll to position [233, 0]
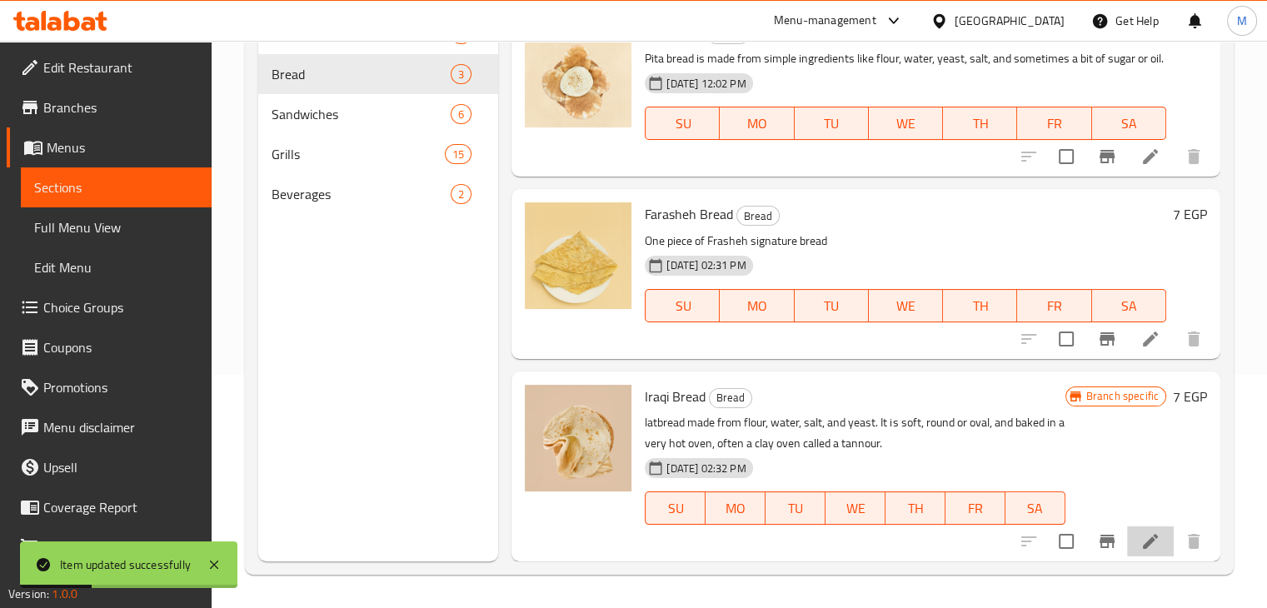
click at [1146, 536] on icon at bounding box center [1151, 542] width 20 height 20
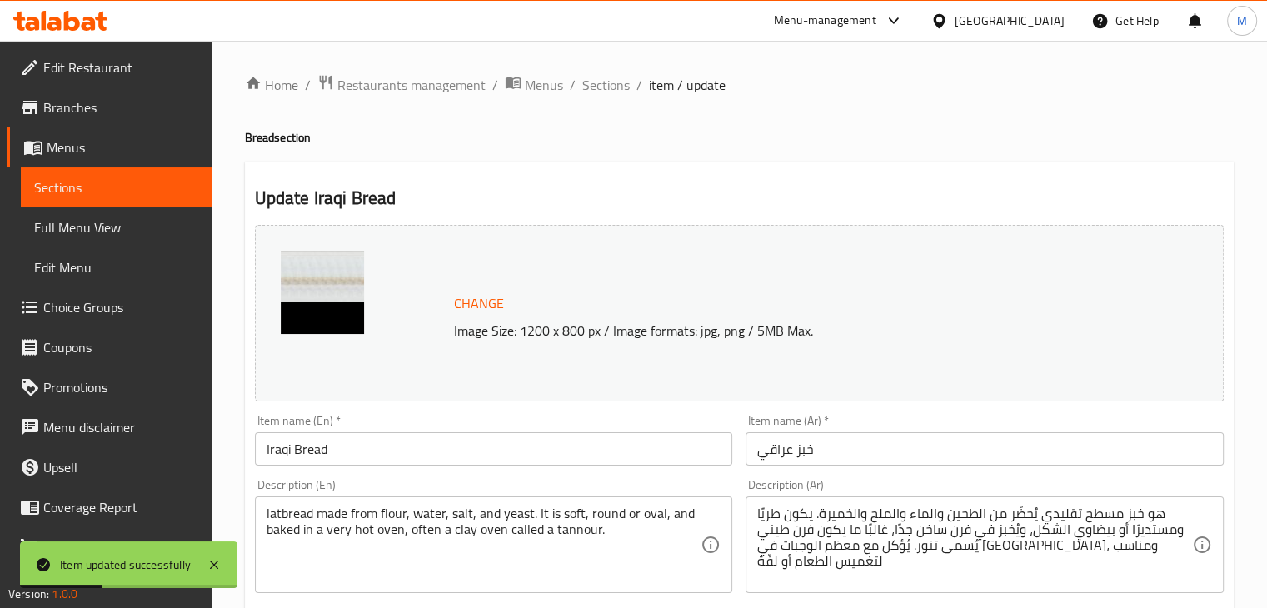
scroll to position [592, 0]
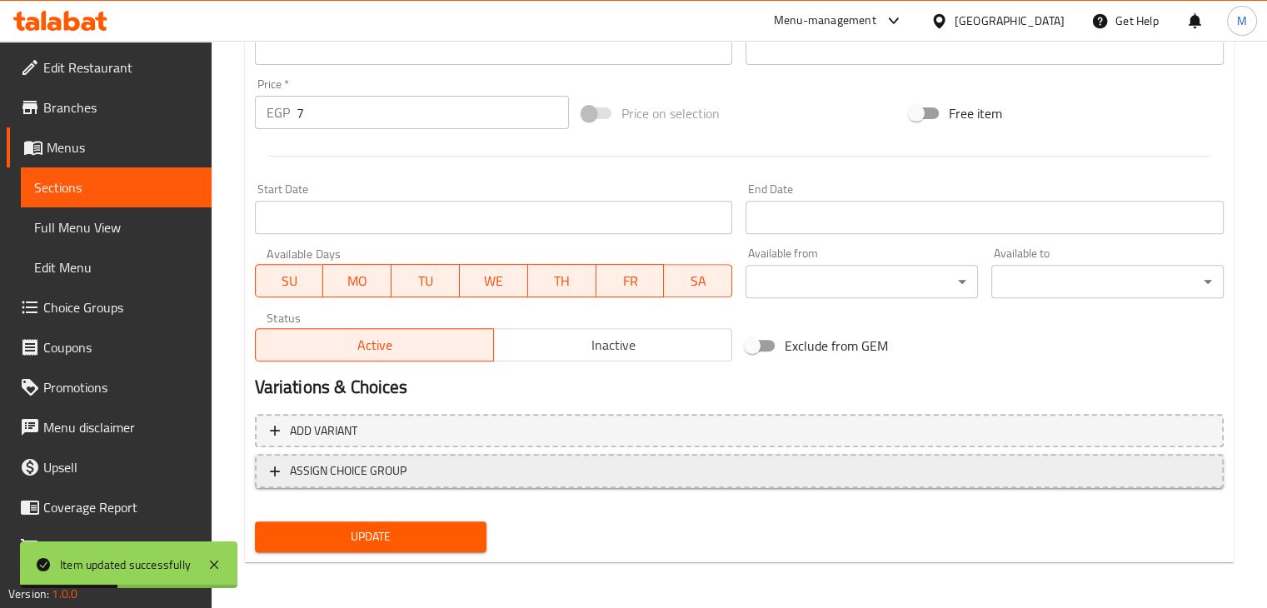
click at [375, 487] on button "ASSIGN CHOICE GROUP" at bounding box center [739, 471] width 969 height 34
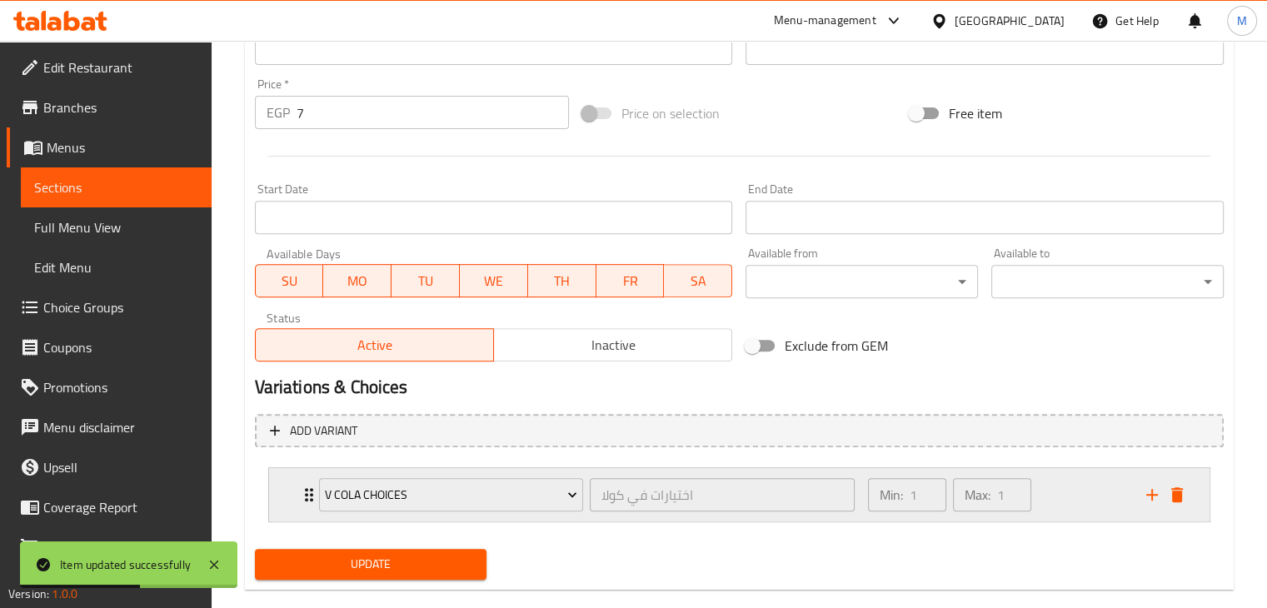
click at [482, 516] on div "V Cola Choices اختيارات في كولا ​" at bounding box center [587, 494] width 557 height 53
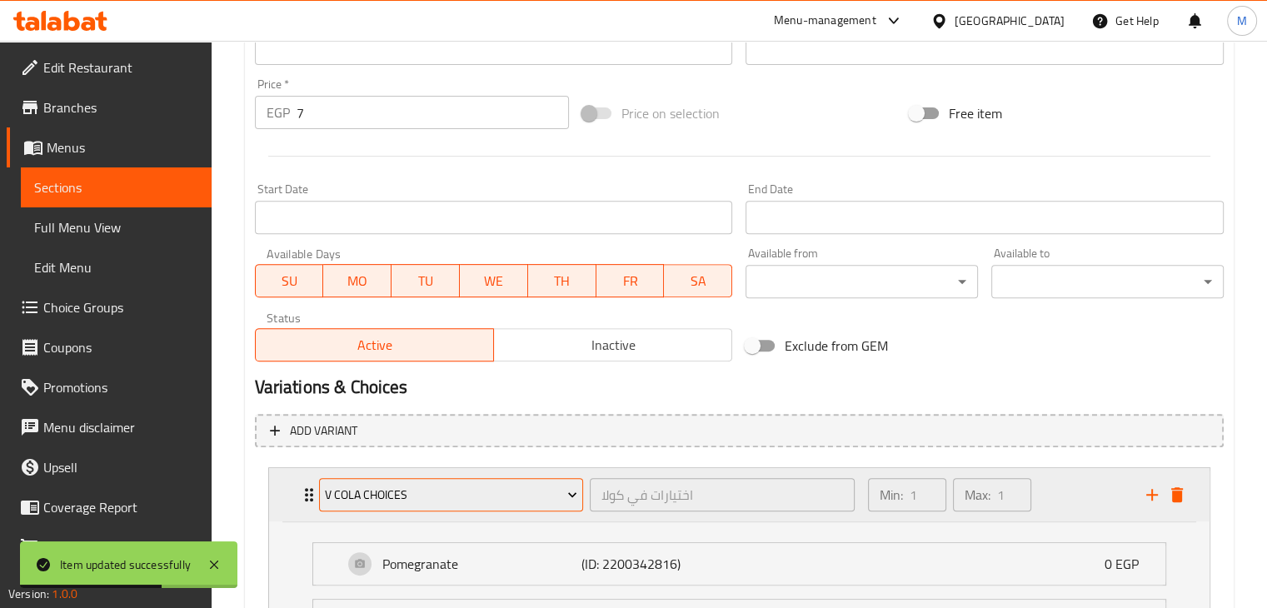
click at [463, 493] on span "V Cola Choices" at bounding box center [451, 495] width 252 height 21
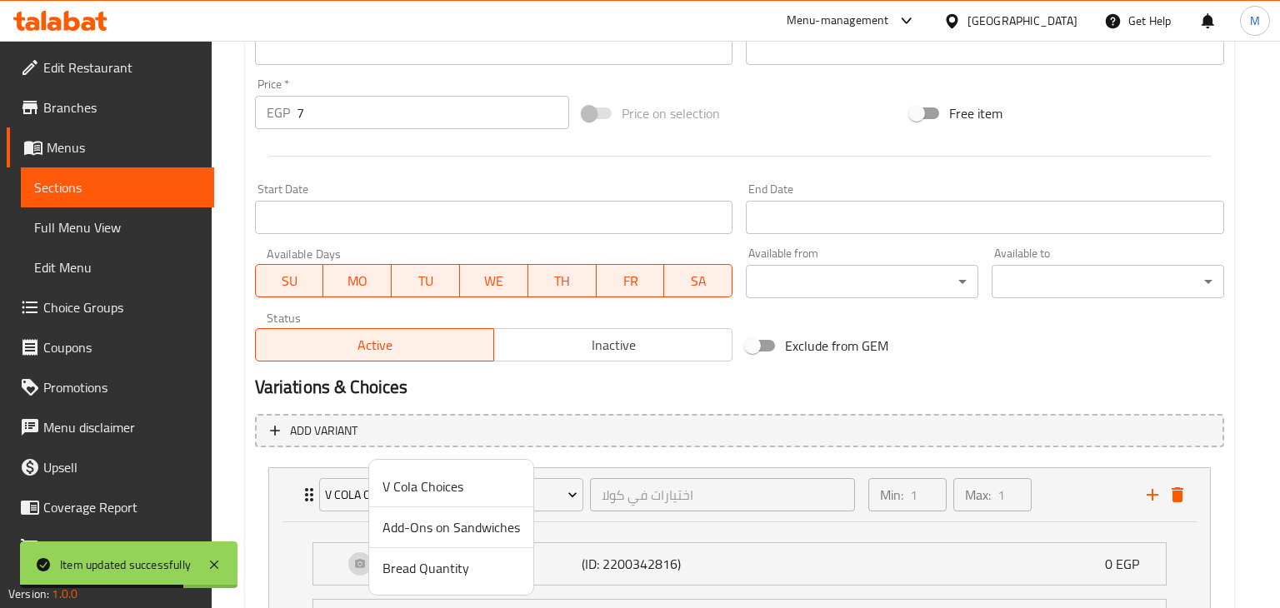
click at [442, 567] on span "Bread Quantity" at bounding box center [450, 568] width 137 height 20
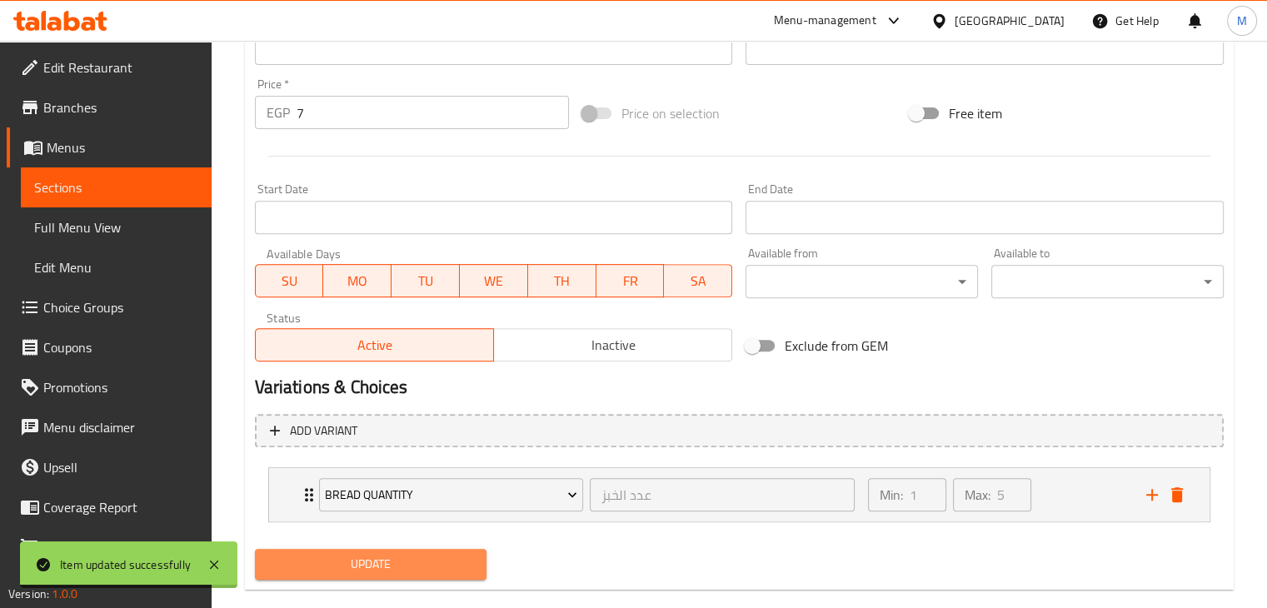
click at [426, 557] on span "Update" at bounding box center [371, 564] width 206 height 21
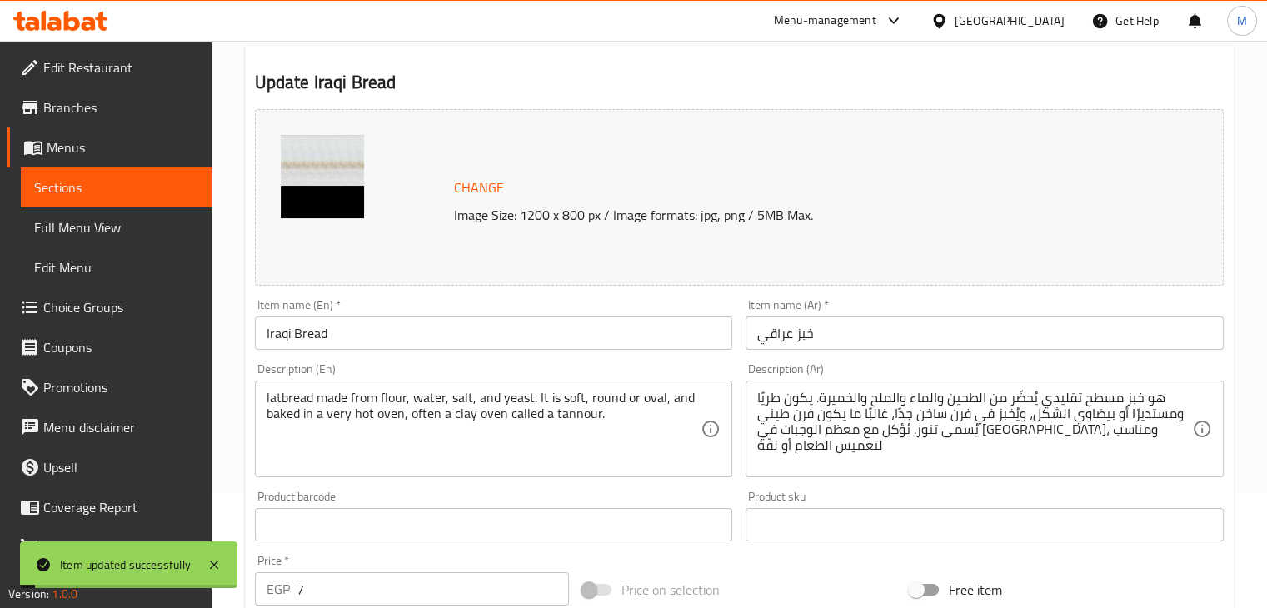
scroll to position [0, 0]
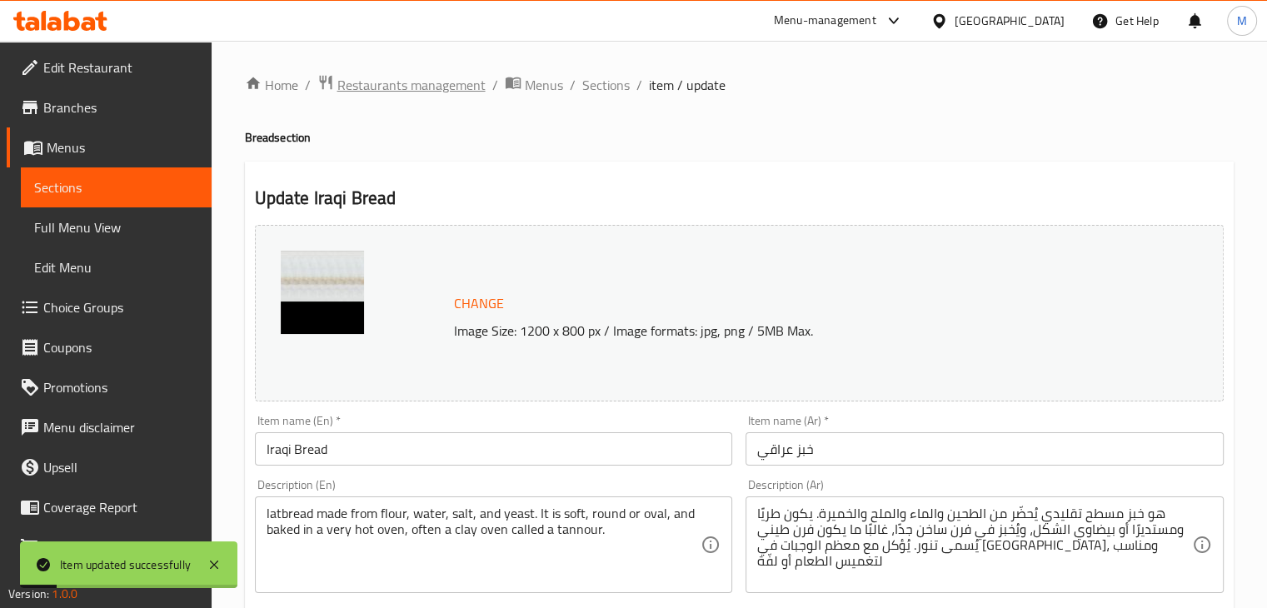
click at [474, 89] on span "Restaurants management" at bounding box center [411, 85] width 148 height 20
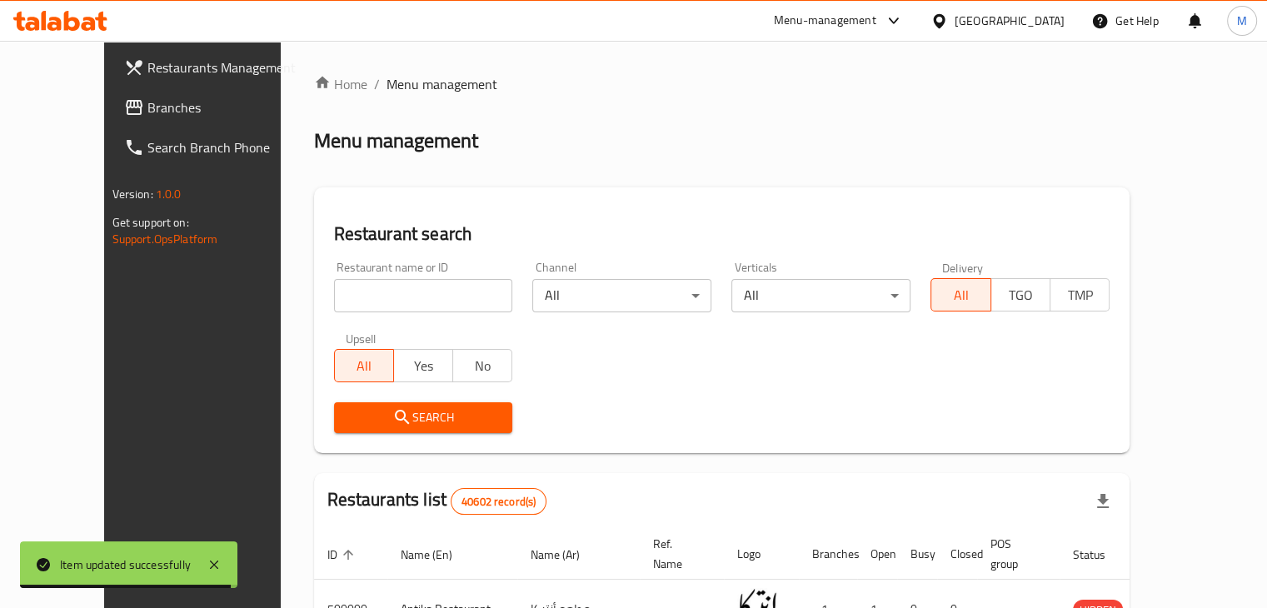
click at [72, 15] on icon at bounding box center [60, 21] width 94 height 20
